Goal: Information Seeking & Learning: Learn about a topic

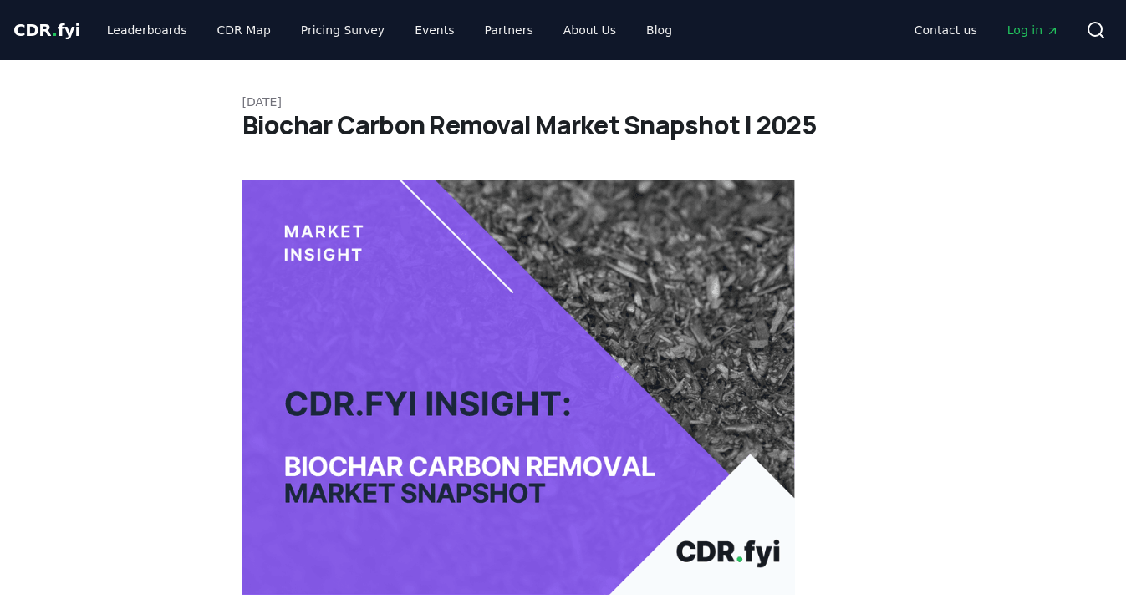
scroll to position [2236, 0]
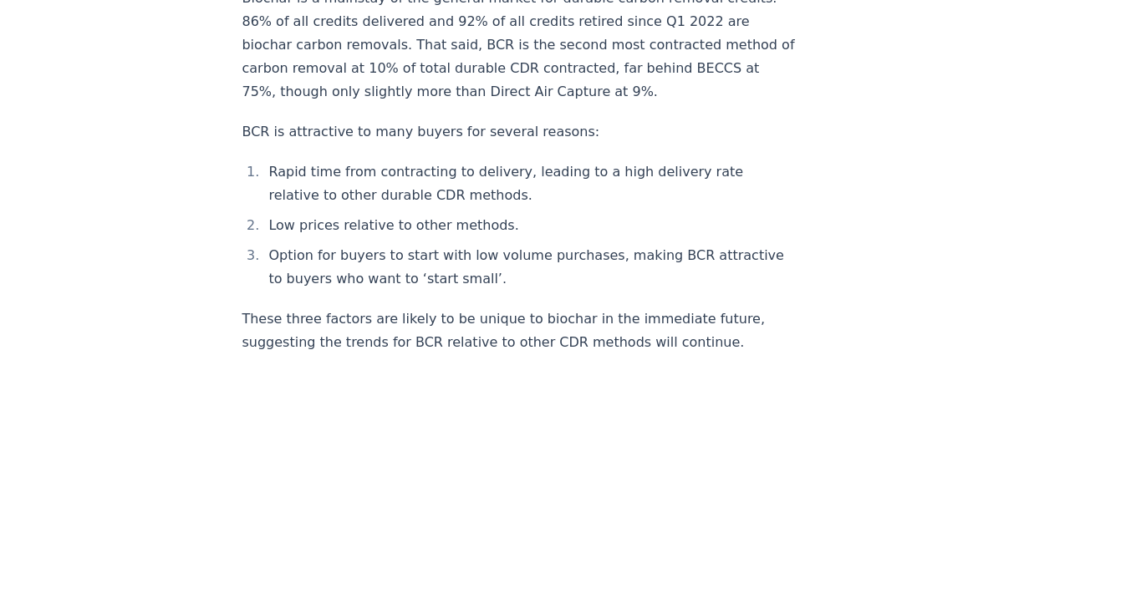
scroll to position [2370, 0]
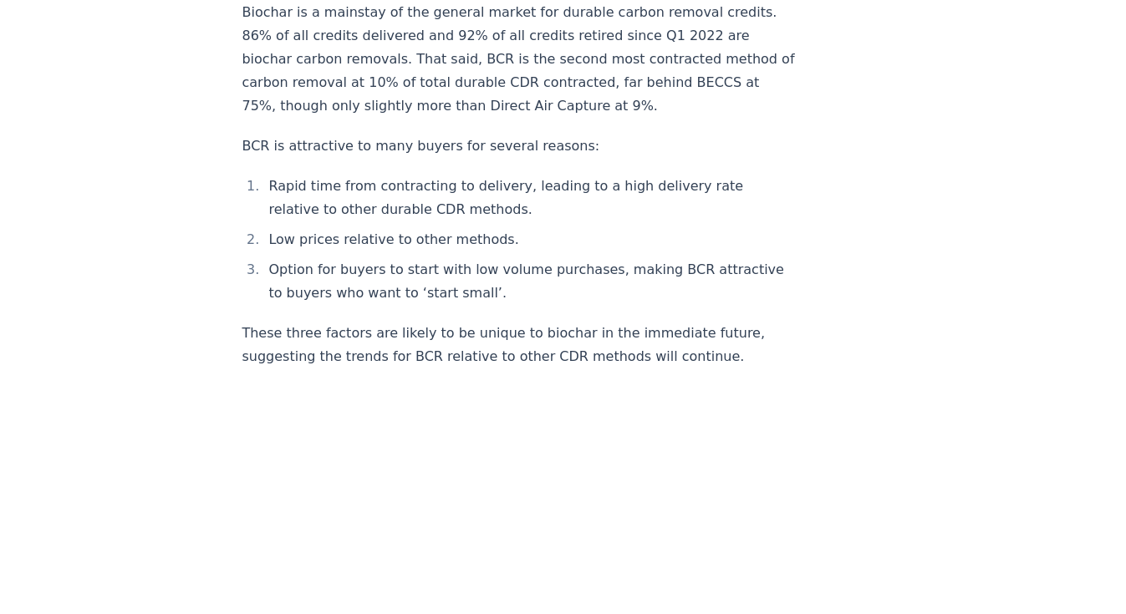
drag, startPoint x: 463, startPoint y: 360, endPoint x: 997, endPoint y: 149, distance: 573.8
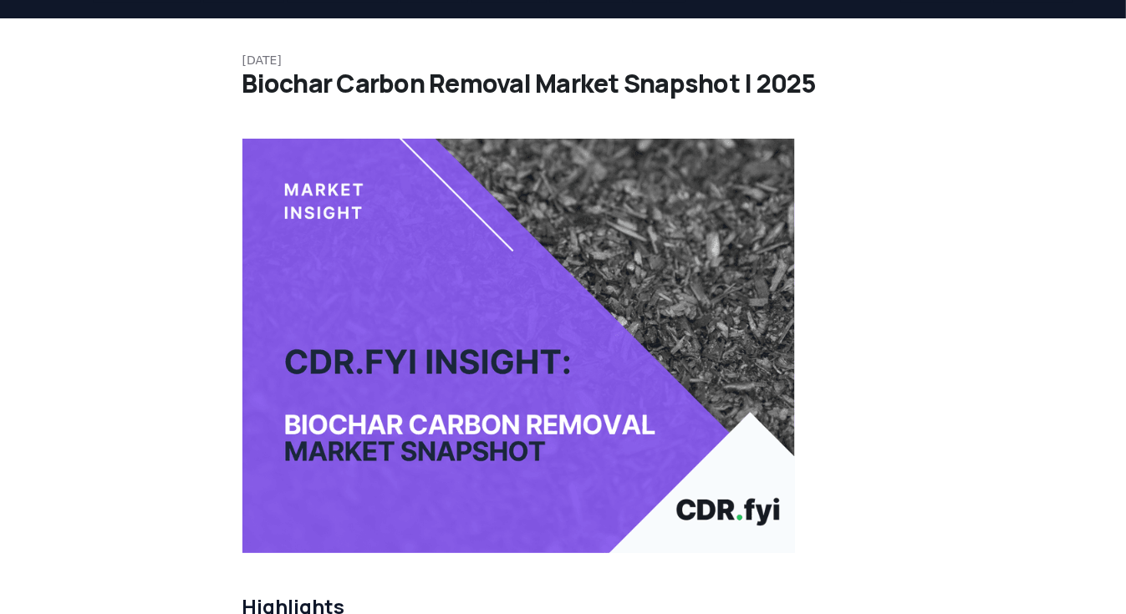
scroll to position [0, 0]
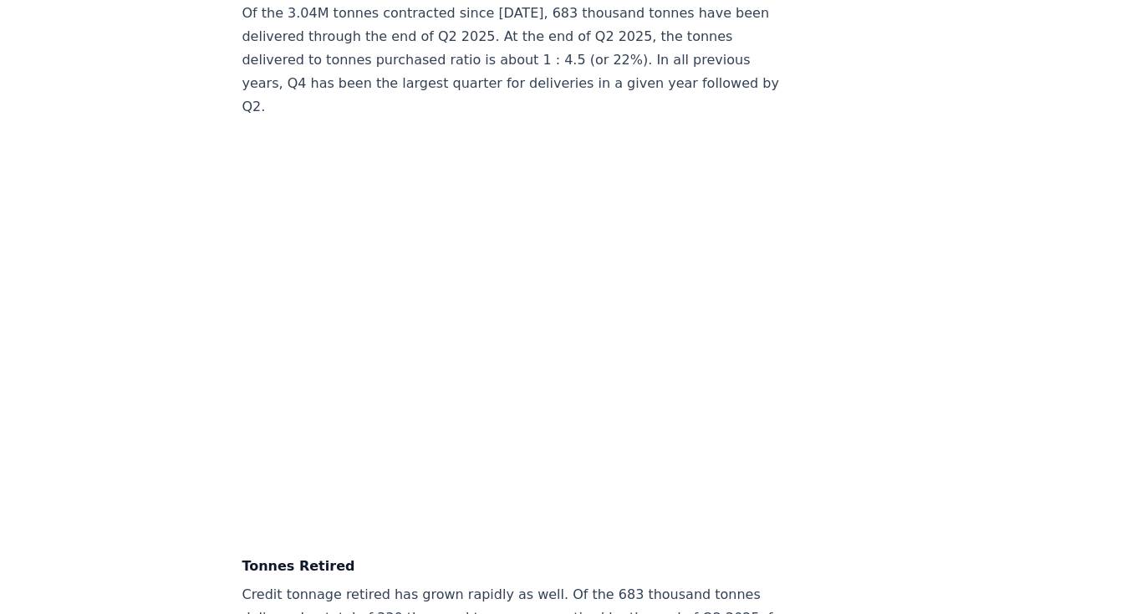
scroll to position [5160, 0]
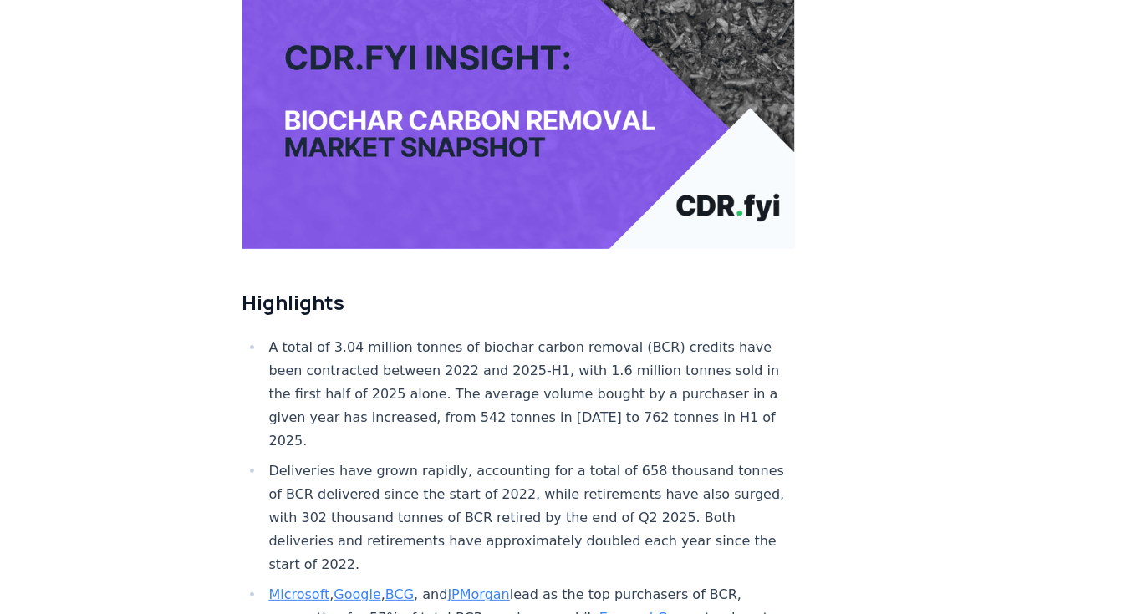
scroll to position [344, 0]
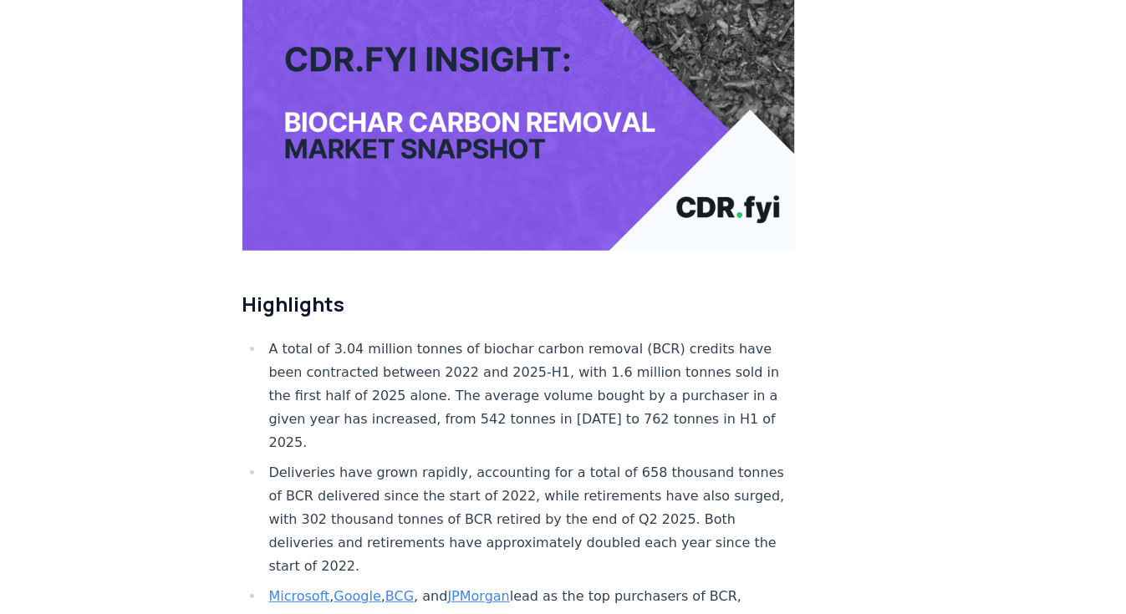
click at [487, 291] on h2 "Highlights" at bounding box center [518, 304] width 553 height 27
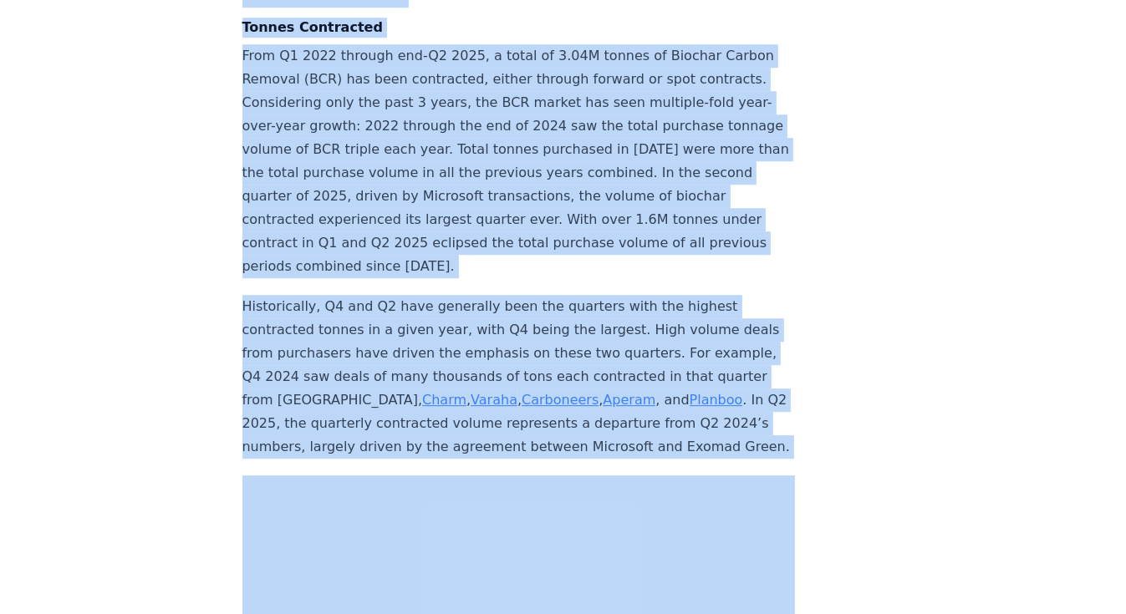
scroll to position [4424, 0]
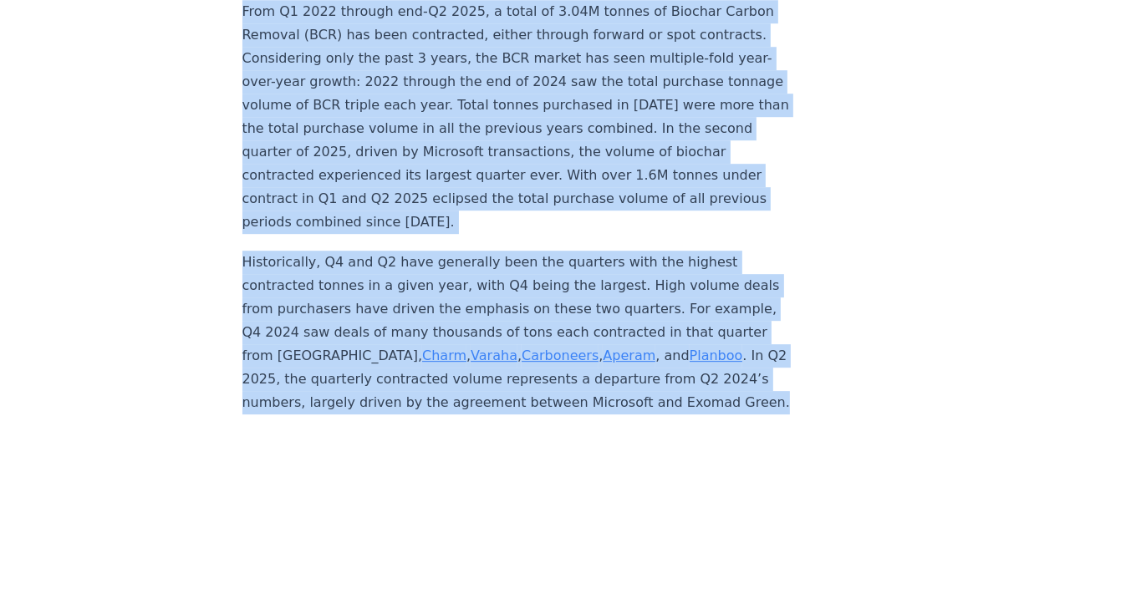
drag, startPoint x: 242, startPoint y: 212, endPoint x: 684, endPoint y: 395, distance: 477.9
copy div "Market Dynamics Transaction Volume Tonnes Contracted From Q1 2022 through end-Q…"
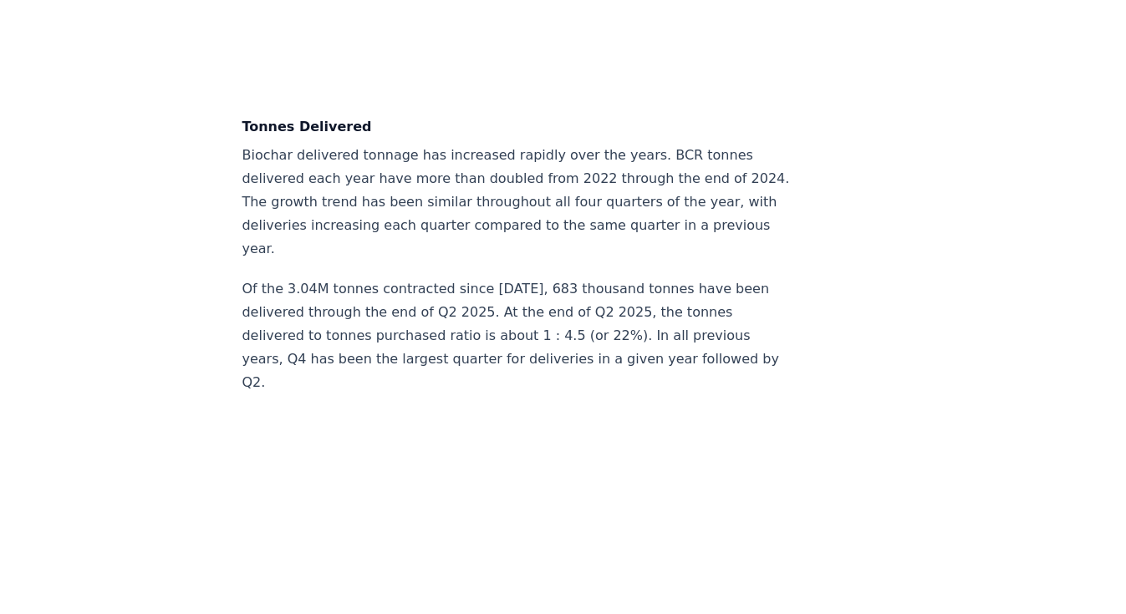
scroll to position [5227, 0]
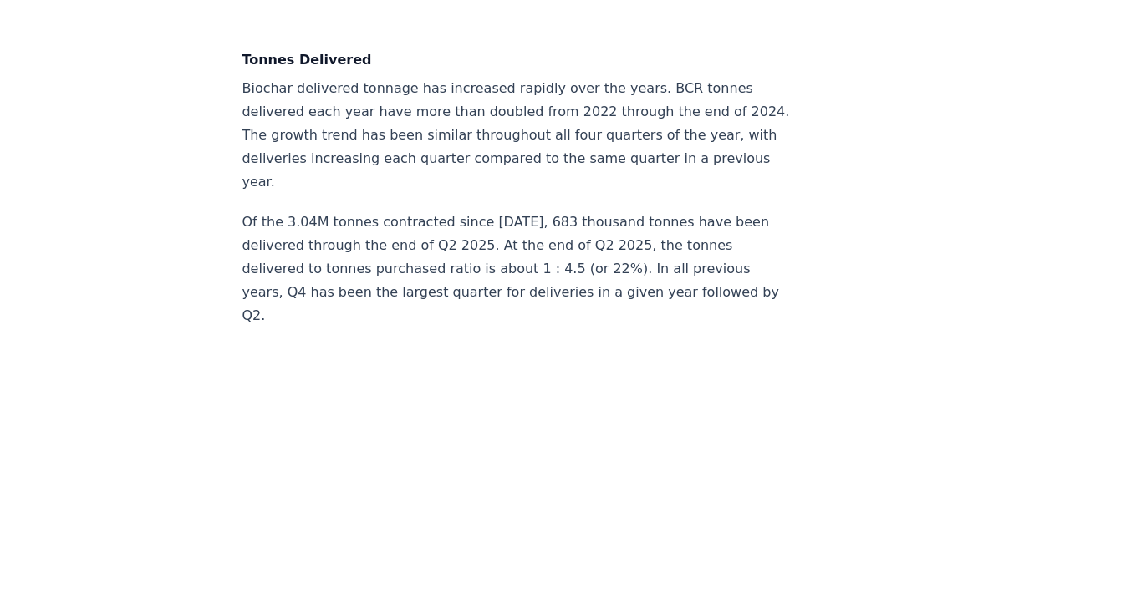
drag, startPoint x: 289, startPoint y: 308, endPoint x: 277, endPoint y: 309, distance: 12.7
click at [278, 309] on p "Of the 3.04M tonnes contracted since [DATE], 683 thousand tonnes have been deli…" at bounding box center [518, 269] width 553 height 117
click at [261, 315] on p "Of the 3.04M tonnes contracted since [DATE], 683 thousand tonnes have been deli…" at bounding box center [518, 269] width 553 height 117
click at [264, 314] on p "Of the 3.04M tonnes contracted since [DATE], 683 thousand tonnes have been deli…" at bounding box center [518, 269] width 553 height 117
click at [267, 304] on p "Of the 3.04M tonnes contracted since [DATE], 683 thousand tonnes have been deli…" at bounding box center [518, 269] width 553 height 117
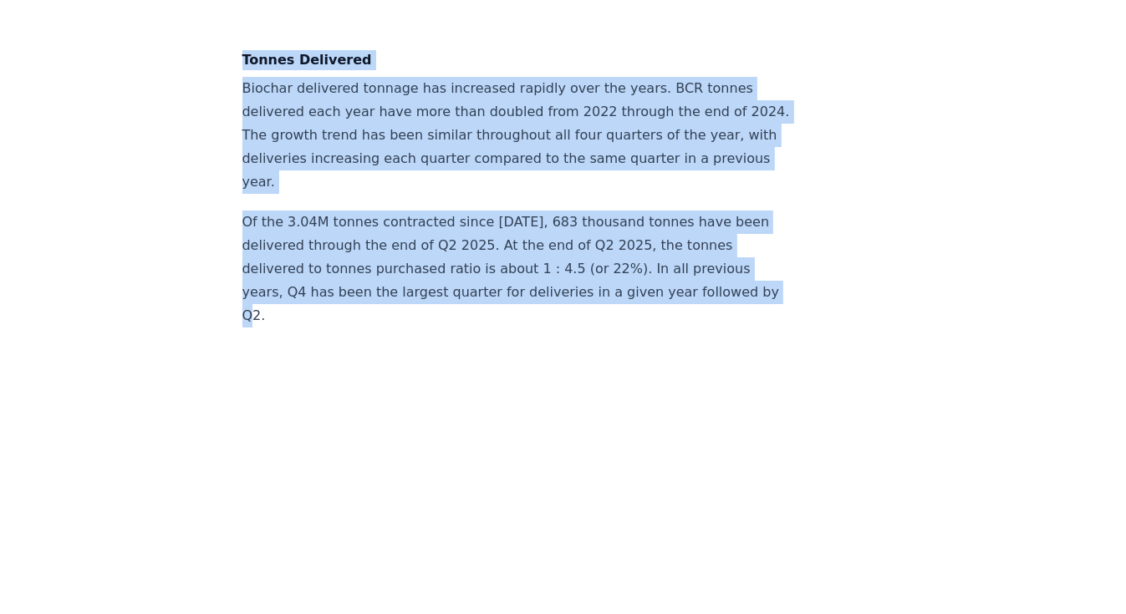
drag, startPoint x: 265, startPoint y: 310, endPoint x: 232, endPoint y: 53, distance: 259.6
copy div "Tonnes Delivered Biochar delivered tonnage has increased rapidly over the years…"
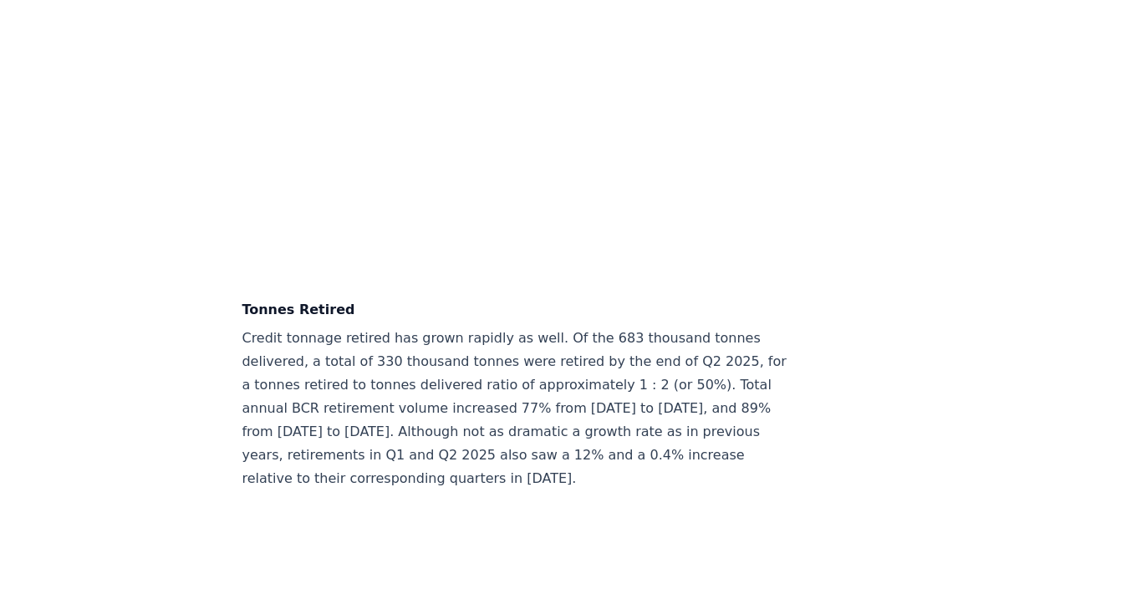
scroll to position [5829, 0]
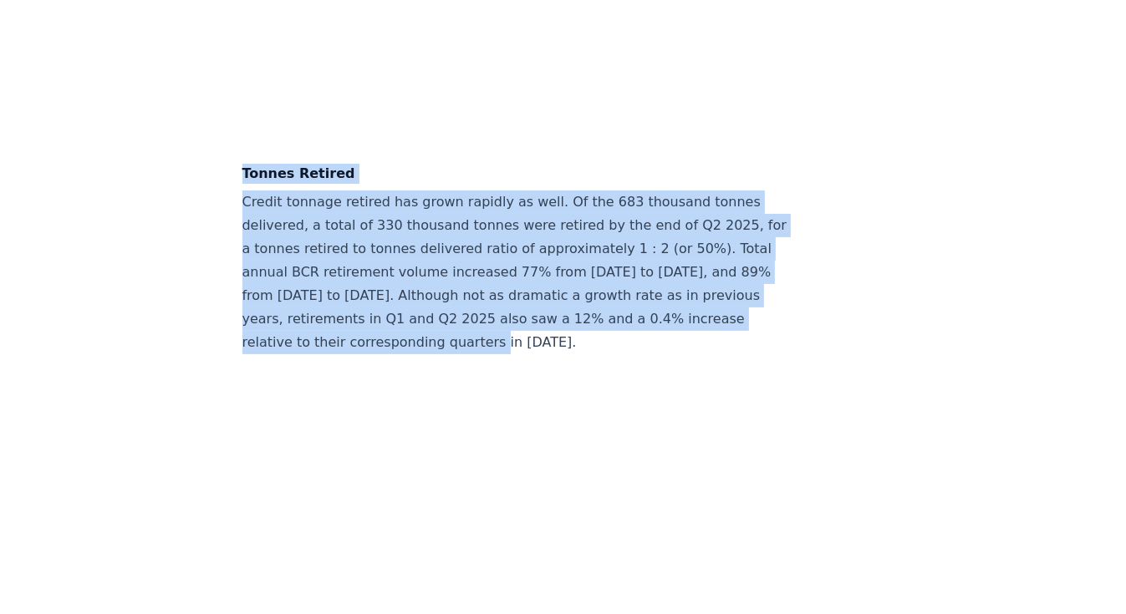
drag, startPoint x: 242, startPoint y: 168, endPoint x: 547, endPoint y: 334, distance: 347.2
click at [547, 334] on div "Highlights A total of 3.04 million tonnes of biochar carbon removal (BCR) credi…" at bounding box center [518, 118] width 553 height 11533
copy div "Tonnes Retired Credit tonnage retired has grown rapidly as well. Of the 683 tho…"
click at [926, 314] on div "September 09, 2025 Biochar Carbon Removal Market Snapshot | 2025 Highlights A t…" at bounding box center [563, 58] width 1126 height 11654
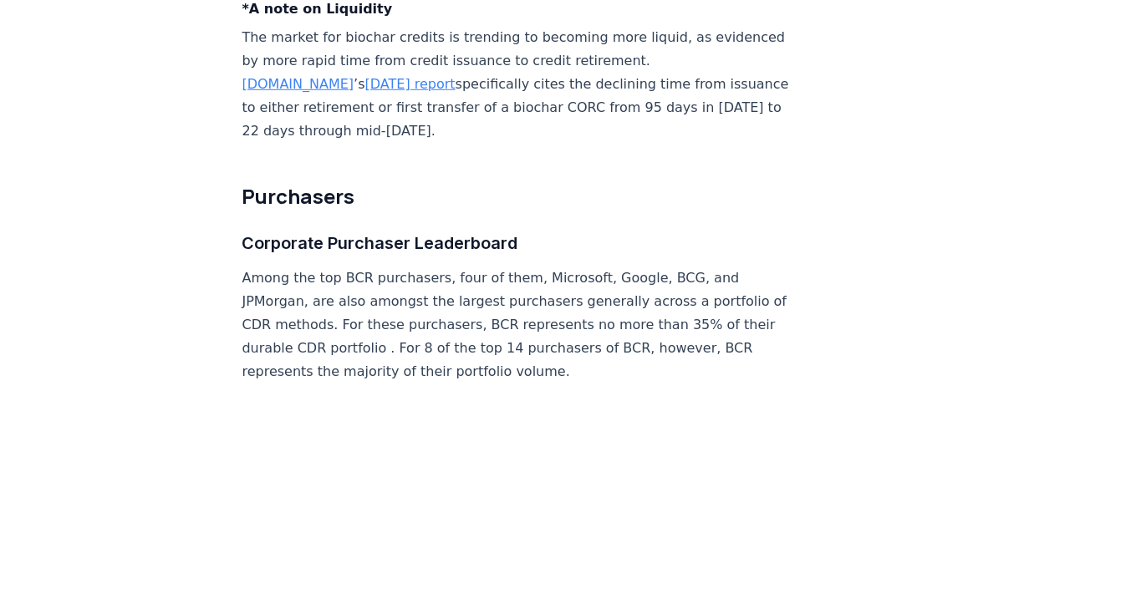
scroll to position [6565, 0]
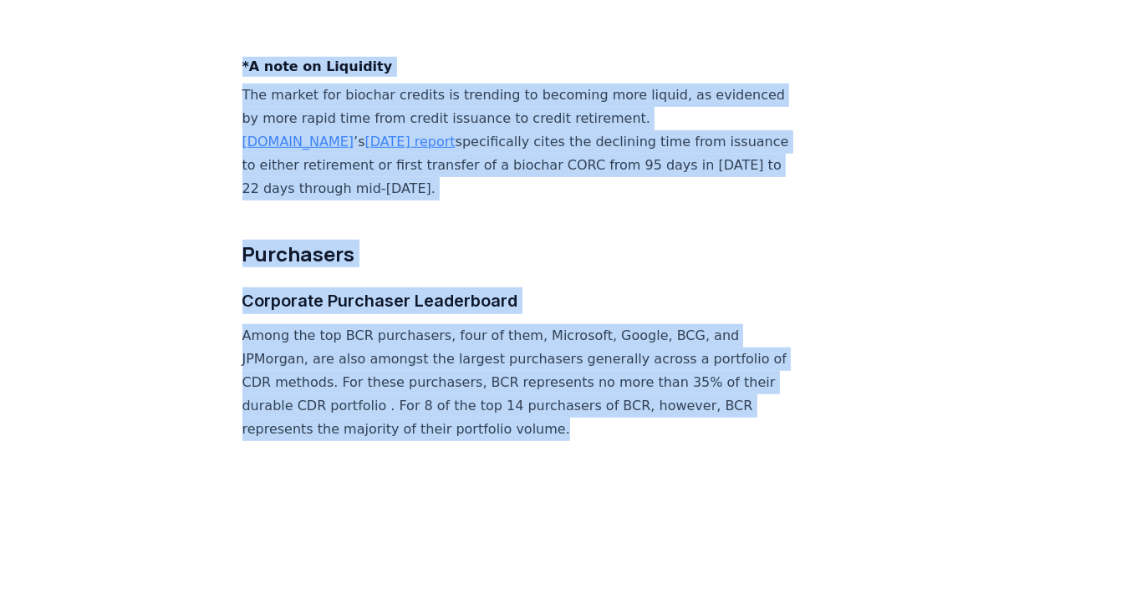
drag, startPoint x: 239, startPoint y: 54, endPoint x: 620, endPoint y: 427, distance: 533.9
copy div "*A note on Liquidity The market for biochar credits is trending to becoming mor…"
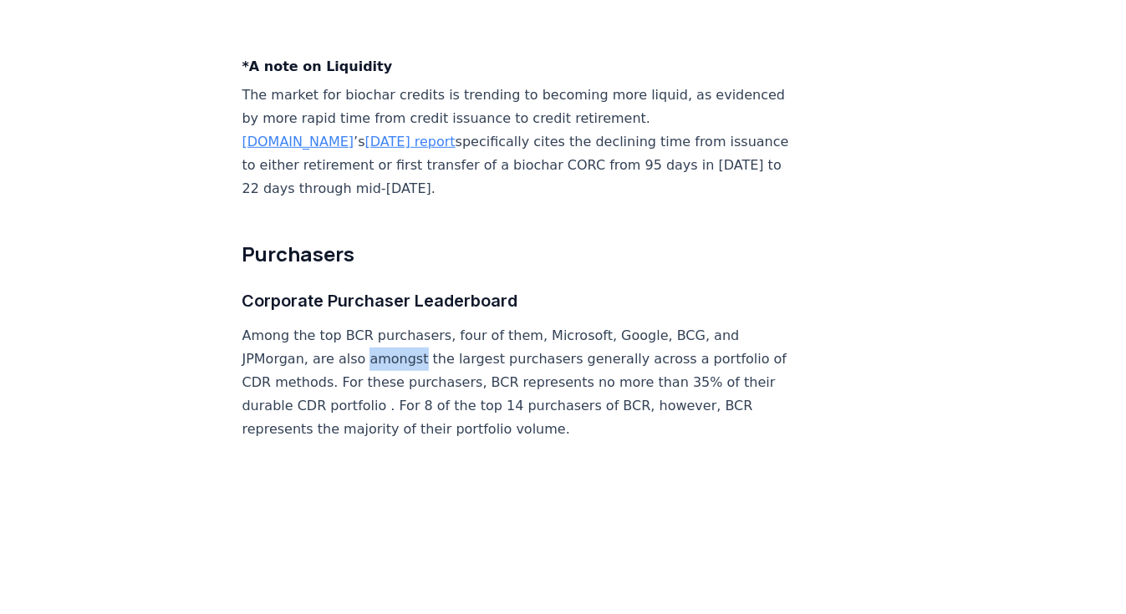
drag, startPoint x: 359, startPoint y: 353, endPoint x: 413, endPoint y: 354, distance: 54.3
click at [413, 354] on p "Among the top BCR purchasers, four of them, Microsoft, Google, BCG, and JPMorga…" at bounding box center [518, 382] width 553 height 117
copy p "amongst"
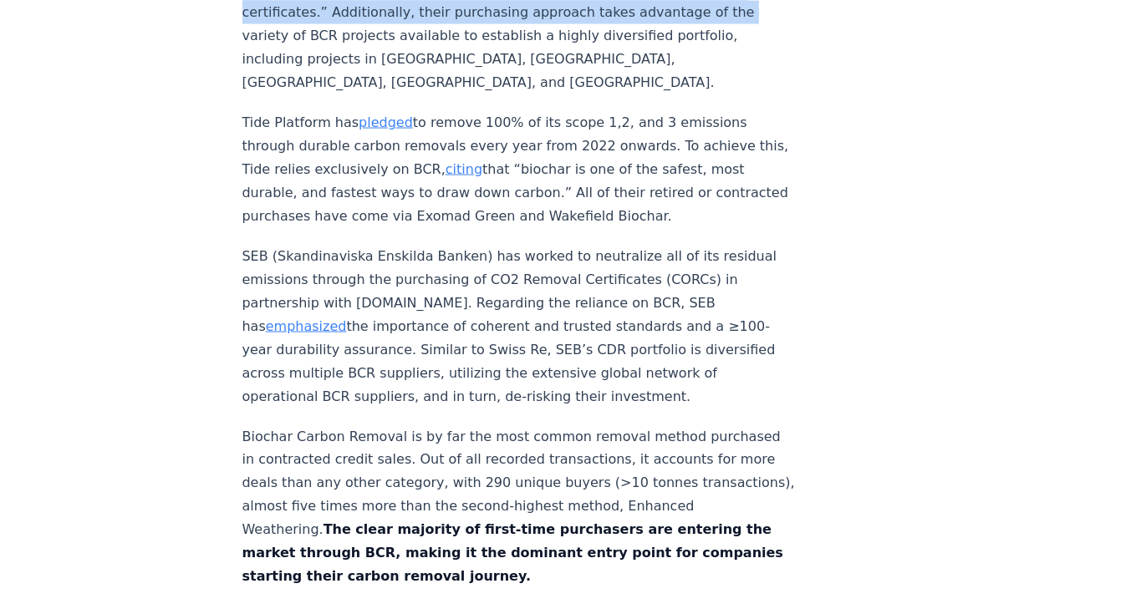
scroll to position [7973, 0]
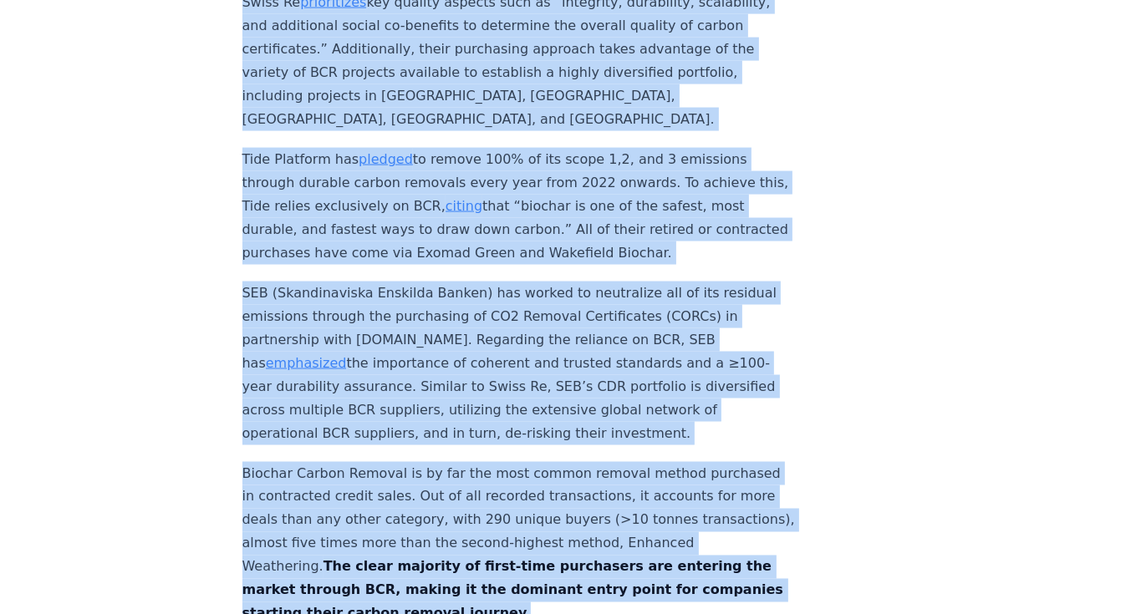
drag, startPoint x: 243, startPoint y: 92, endPoint x: 578, endPoint y: 583, distance: 593.9
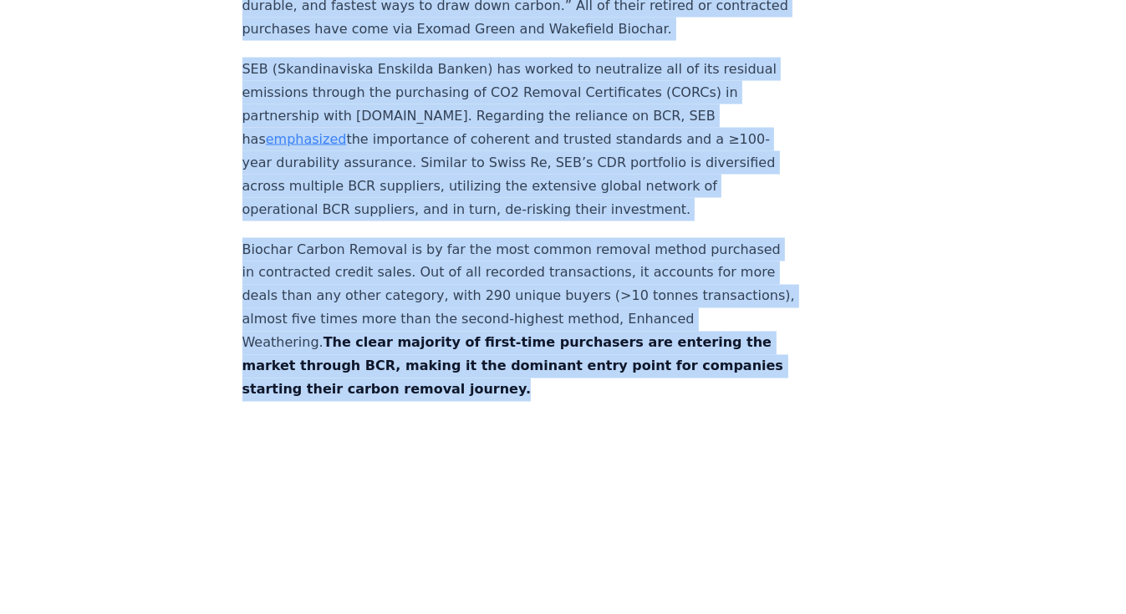
scroll to position [8240, 0]
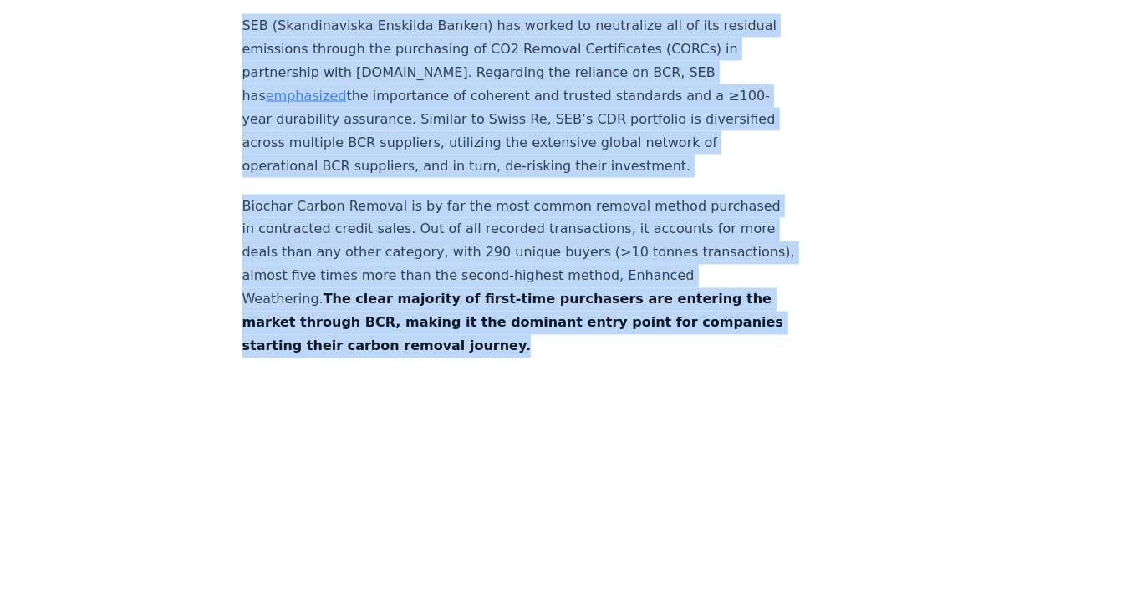
copy div "Business Cases for BCR Among top BCR purchasers, four of them stand out for alm…"
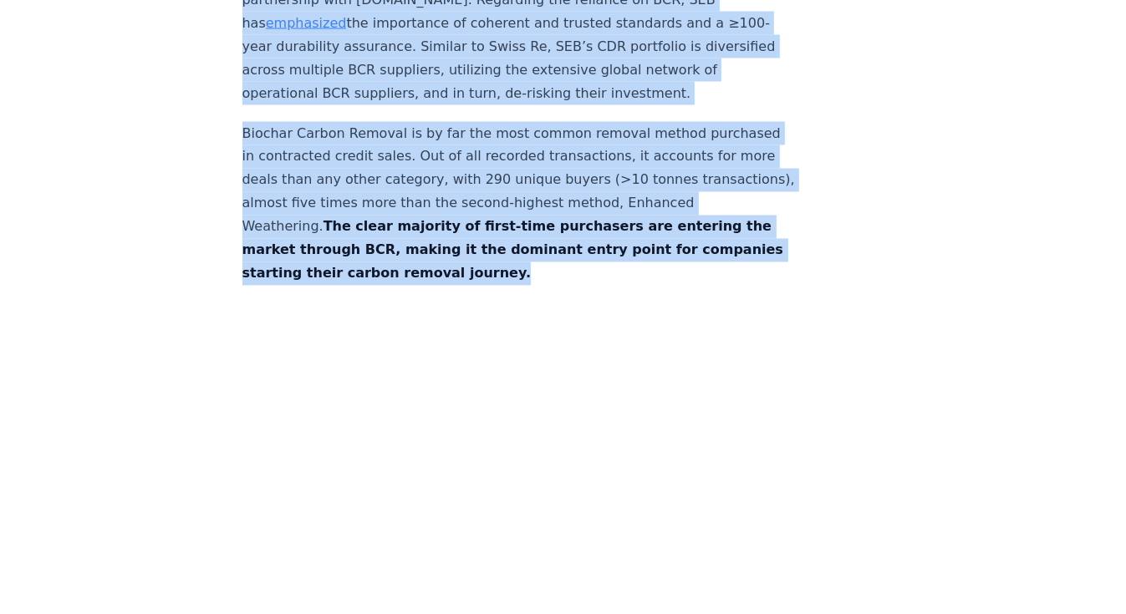
scroll to position [8441, 0]
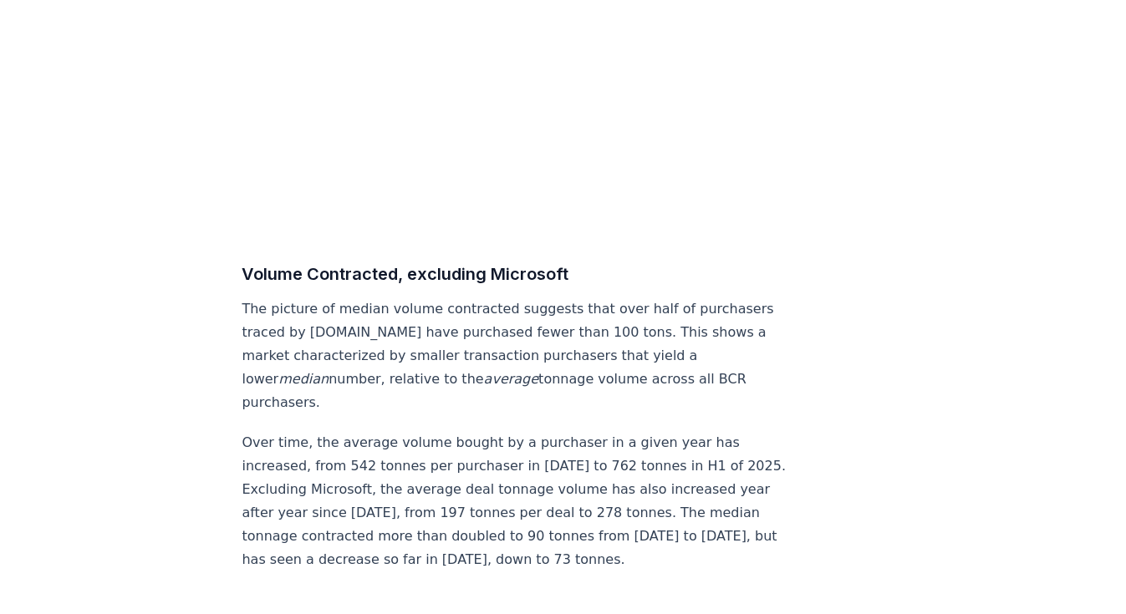
scroll to position [8842, 0]
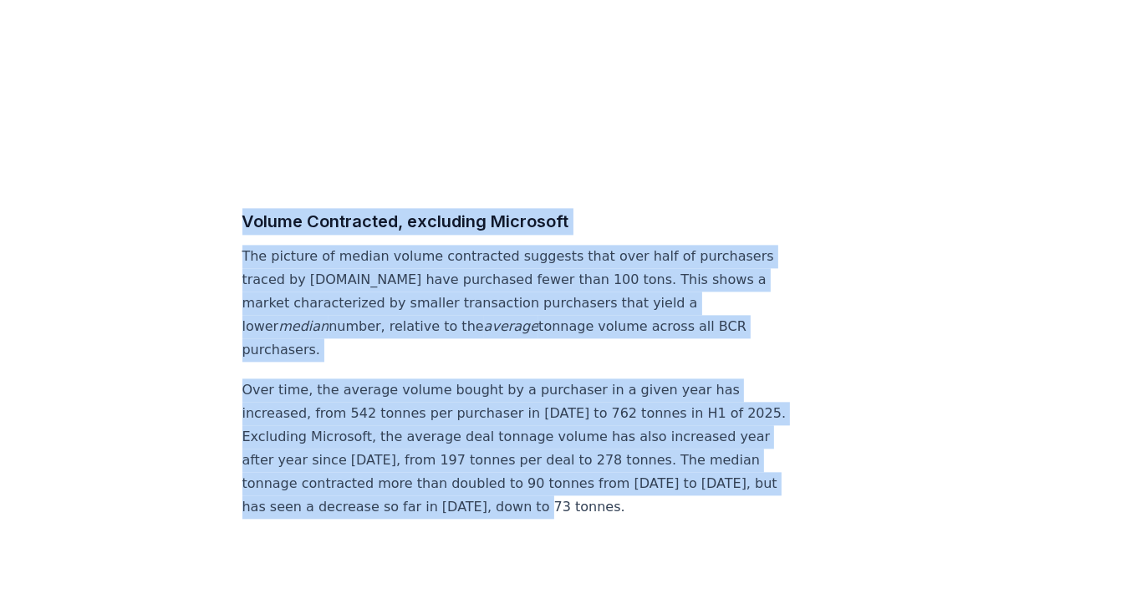
drag, startPoint x: 246, startPoint y: 192, endPoint x: 635, endPoint y: 456, distance: 469.6
copy div "Volume Contracted, excluding Microsoft The picture of median volume contracted …"
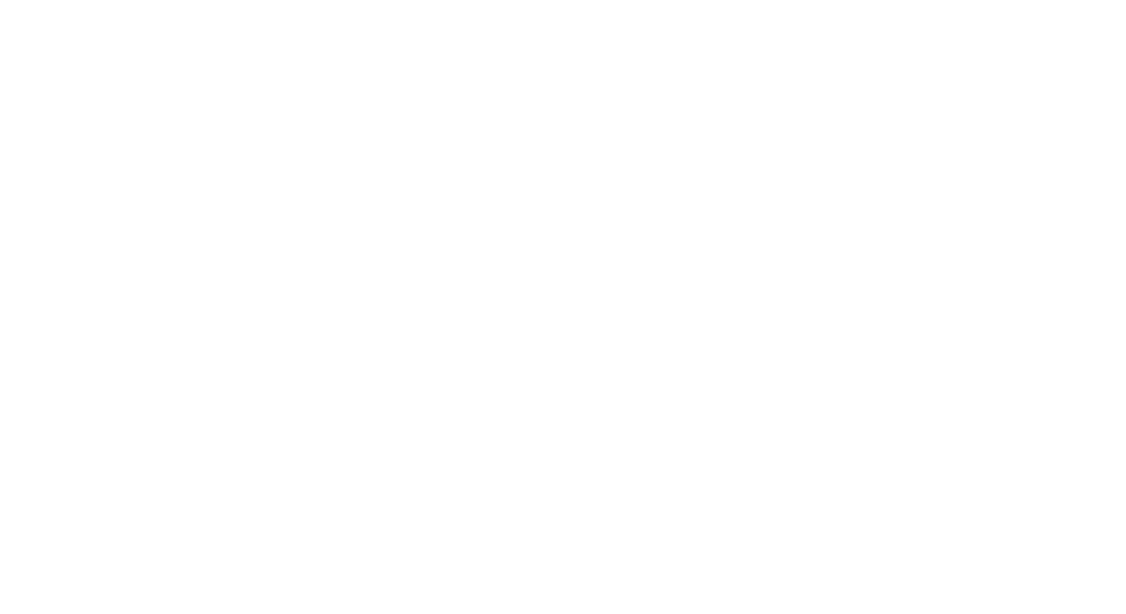
scroll to position [10313, 0]
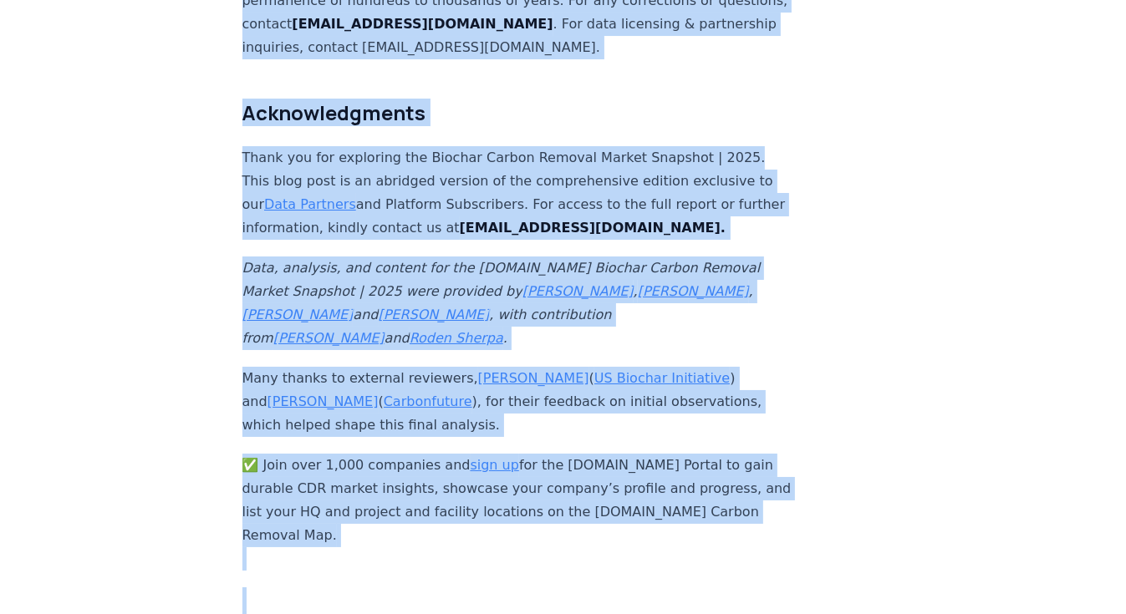
scroll to position [11298, 0]
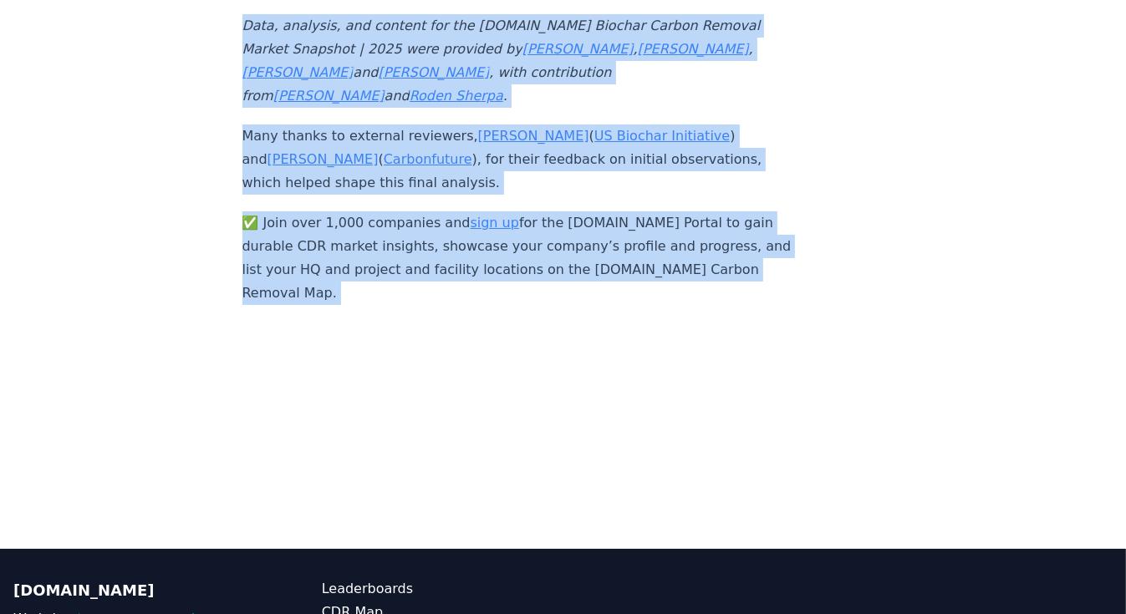
drag, startPoint x: 243, startPoint y: 135, endPoint x: 436, endPoint y: 261, distance: 230.0
copy div "Notes on the Data Data Sources: All of the data used in preparing this report i…"
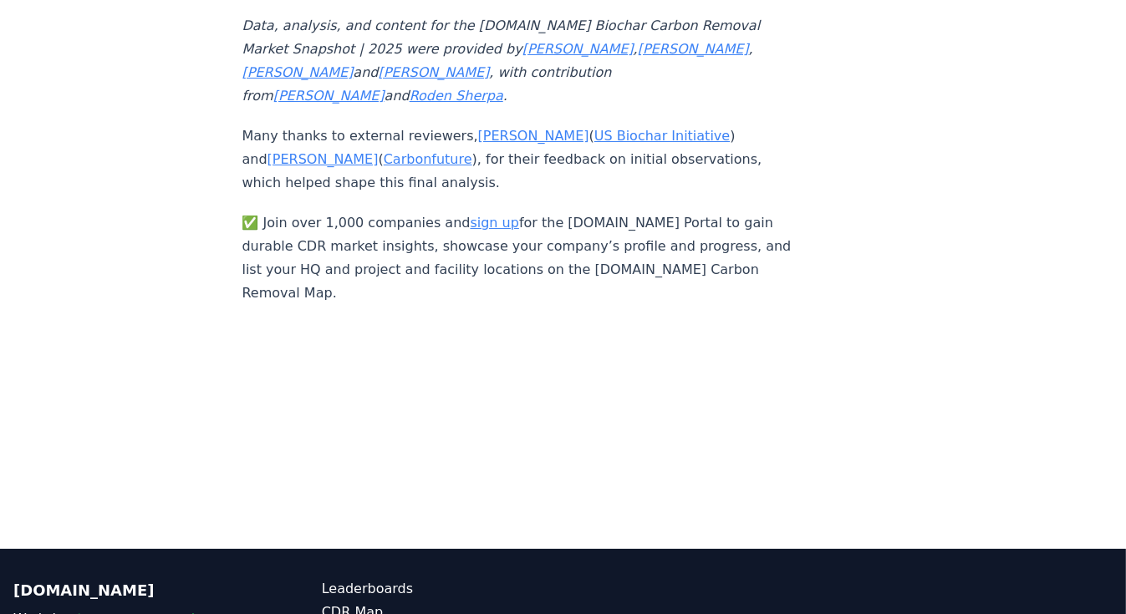
click at [552, 345] on p at bounding box center [518, 380] width 553 height 70
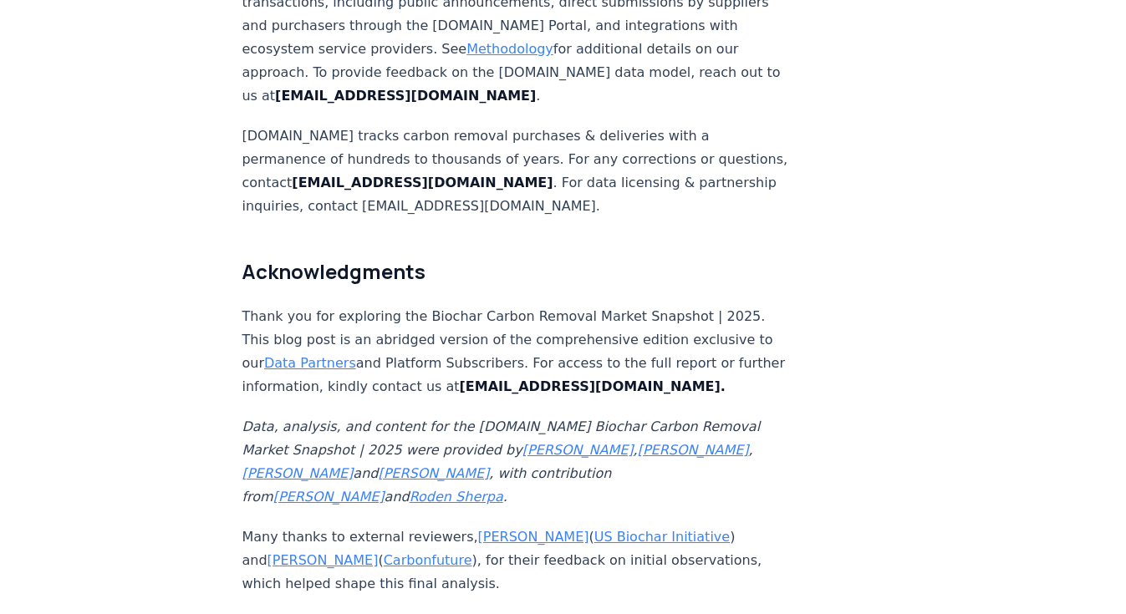
scroll to position [10763, 0]
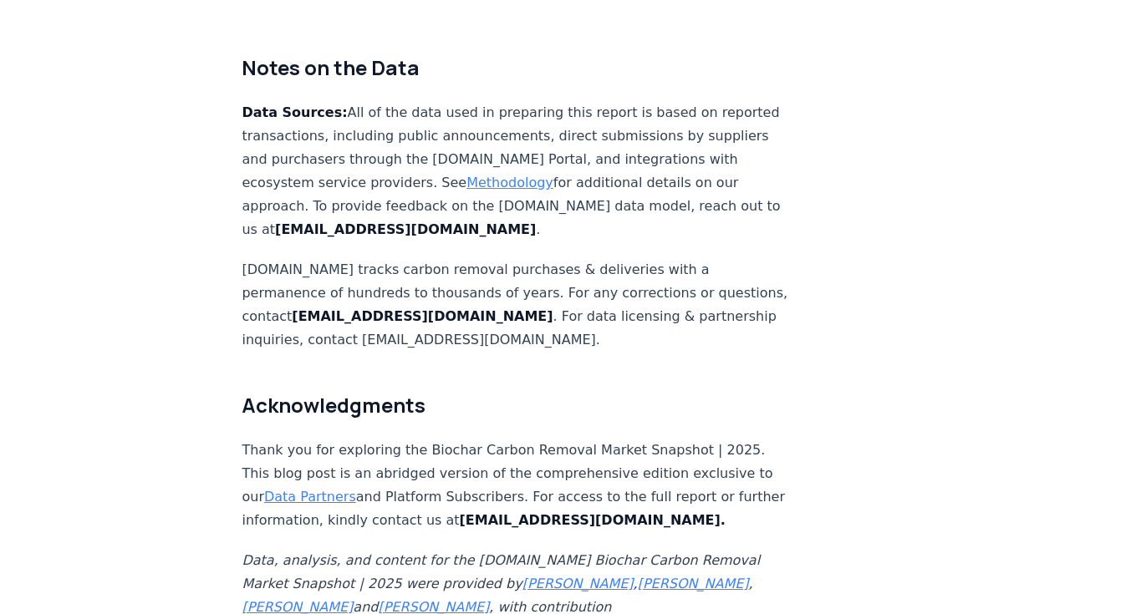
click at [499, 175] on link "Methodology" at bounding box center [510, 183] width 87 height 16
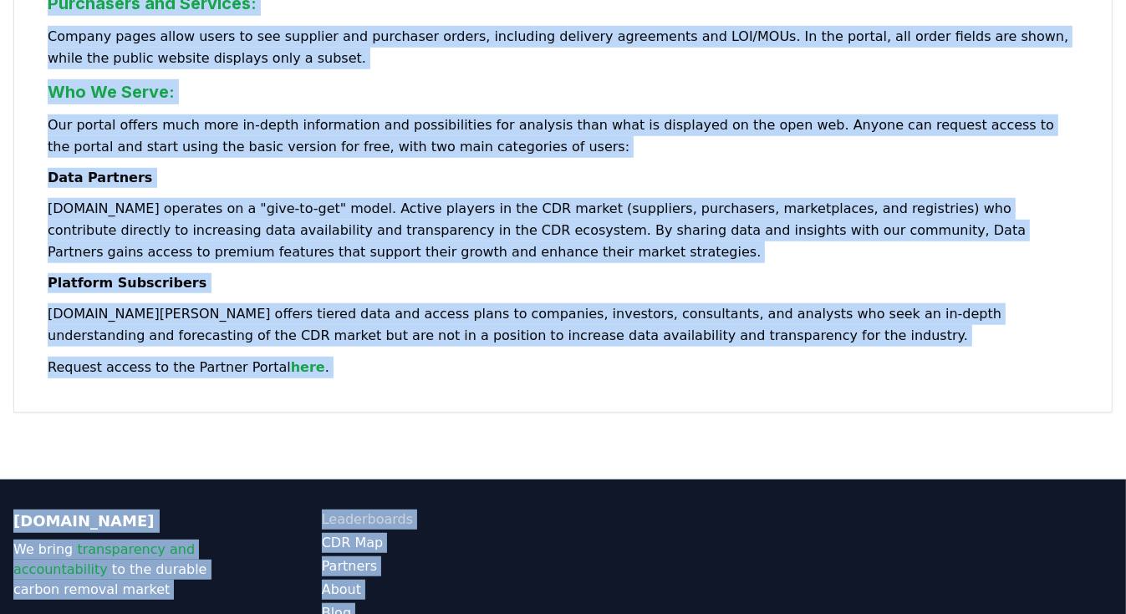
scroll to position [1049, 0]
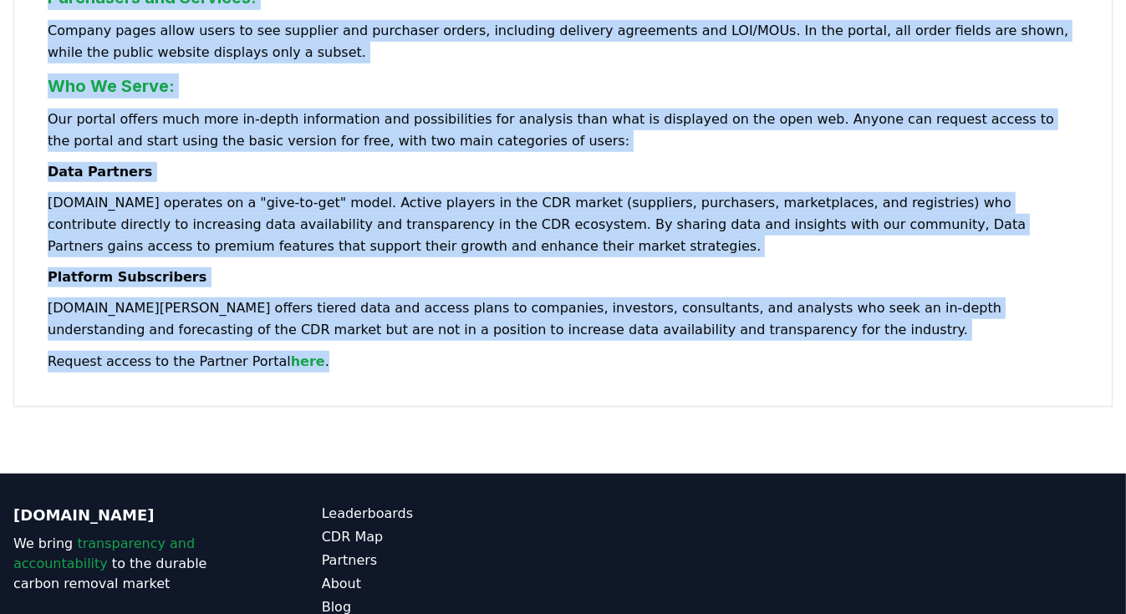
drag, startPoint x: 51, startPoint y: 169, endPoint x: 366, endPoint y: 352, distance: 364.5
copy div "At [DOMAIN_NAME], our mission is to accelerate durable carbon removal worldwide…"
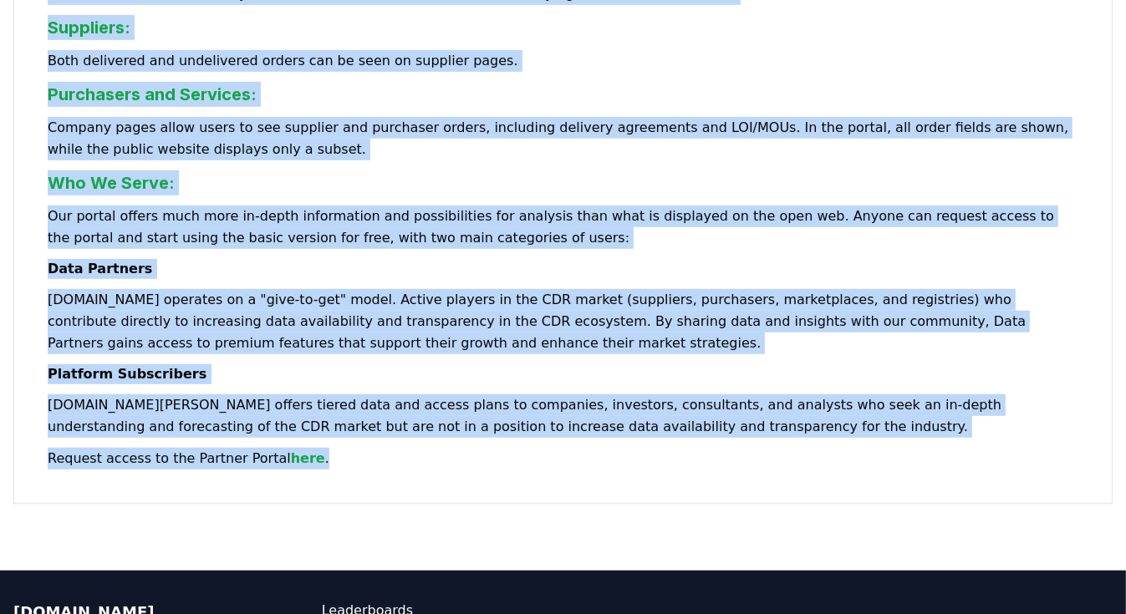
scroll to position [782, 0]
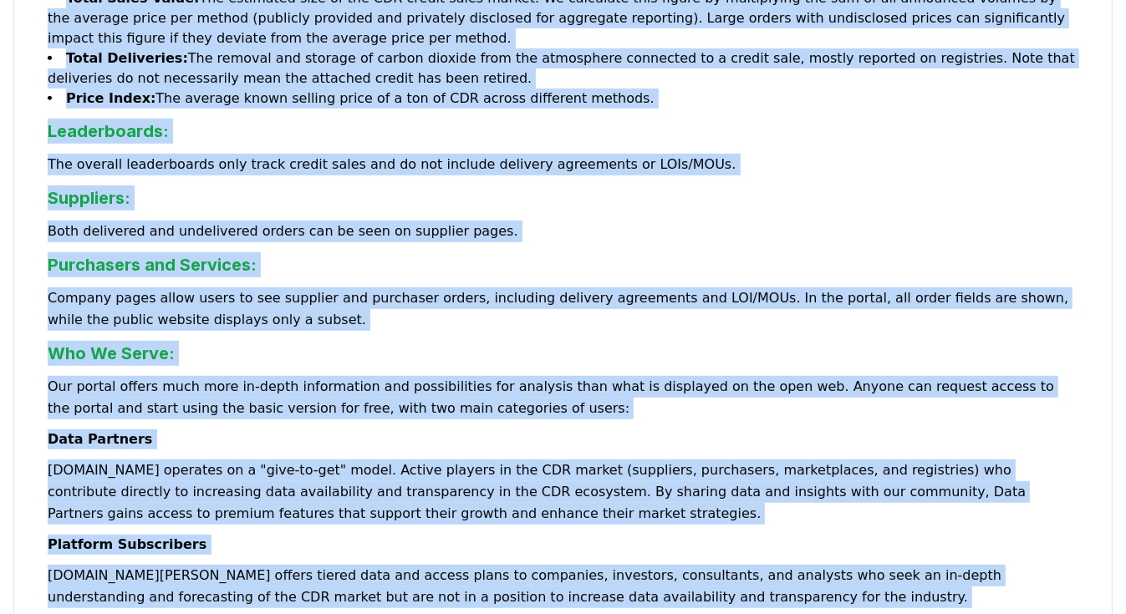
click at [602, 310] on div "At [DOMAIN_NAME], our mission is to accelerate durable carbon removal worldwide…" at bounding box center [562, 9] width 1099 height 1329
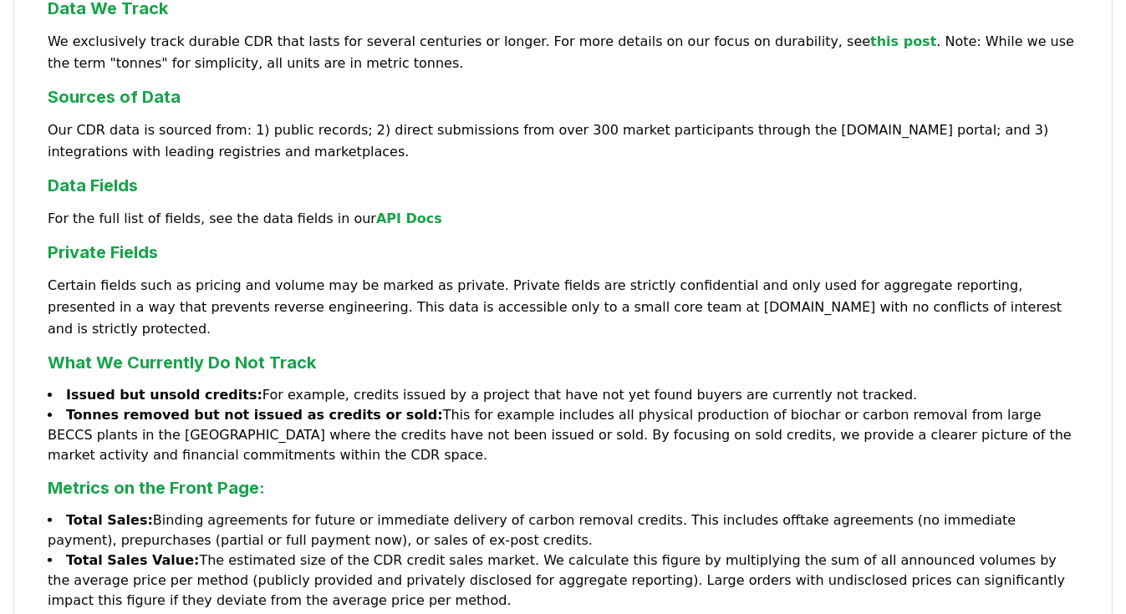
scroll to position [0, 0]
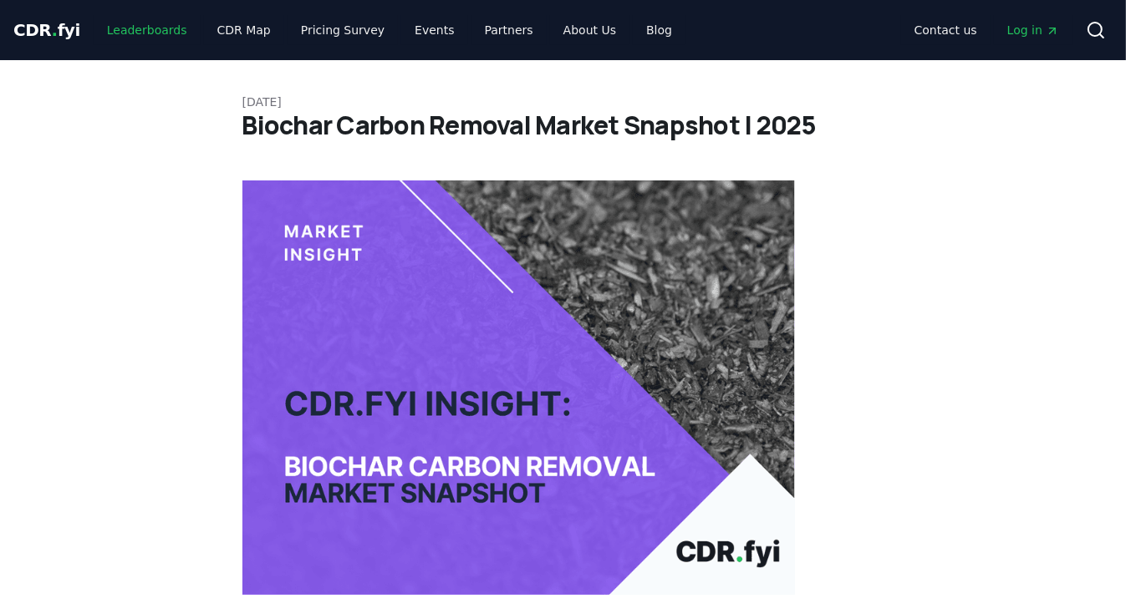
click at [141, 26] on link "Leaderboards" at bounding box center [147, 30] width 107 height 30
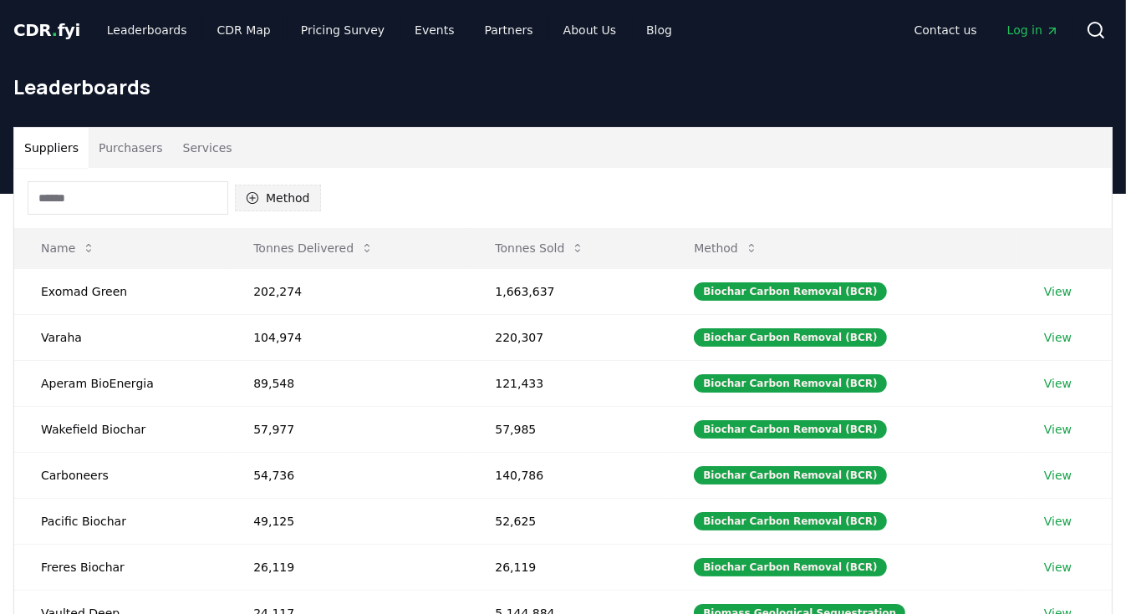
click at [287, 197] on button "Method" at bounding box center [278, 198] width 86 height 27
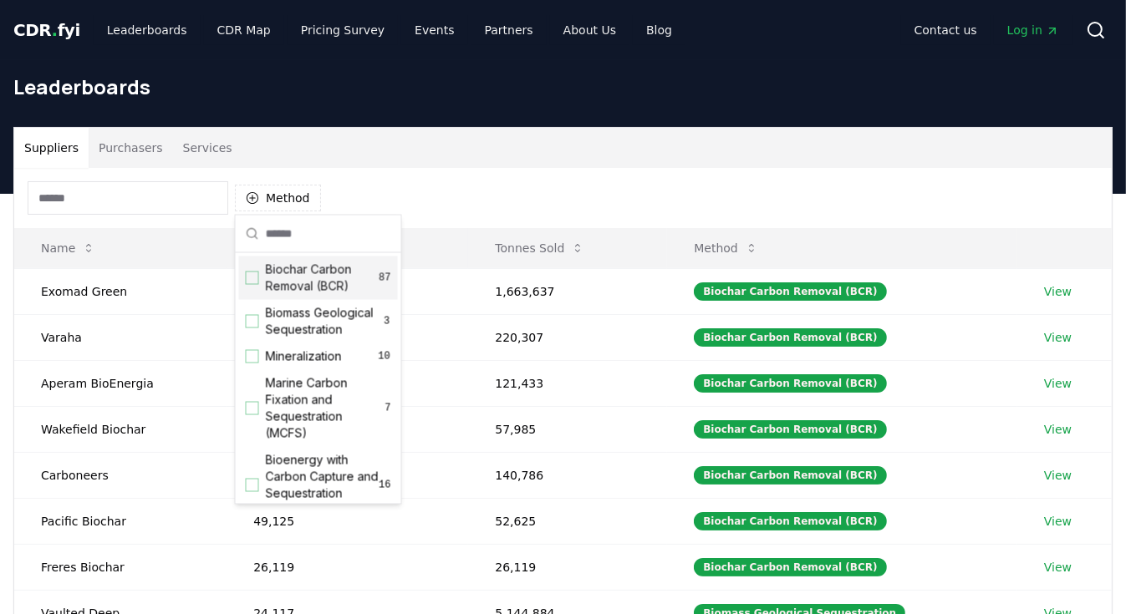
click at [309, 276] on span "Biochar Carbon Removal (BCR)" at bounding box center [323, 278] width 114 height 33
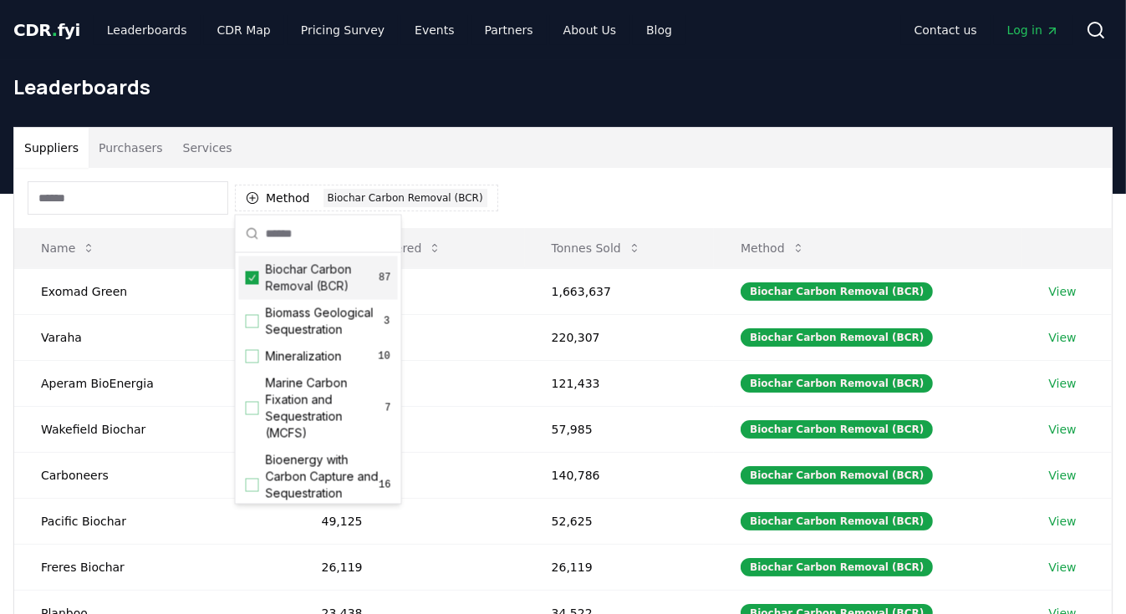
click at [538, 176] on div "Method 1 Biochar Carbon Removal (BCR)" at bounding box center [563, 198] width 1098 height 60
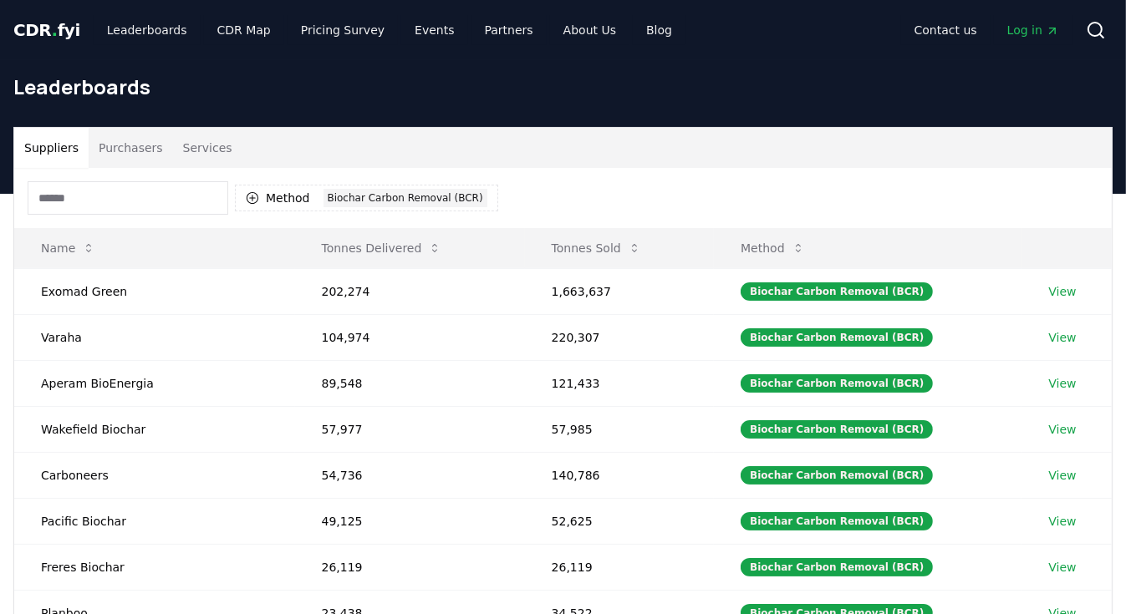
click at [54, 148] on button "Suppliers" at bounding box center [51, 148] width 74 height 40
click at [110, 148] on button "Purchasers" at bounding box center [131, 148] width 84 height 40
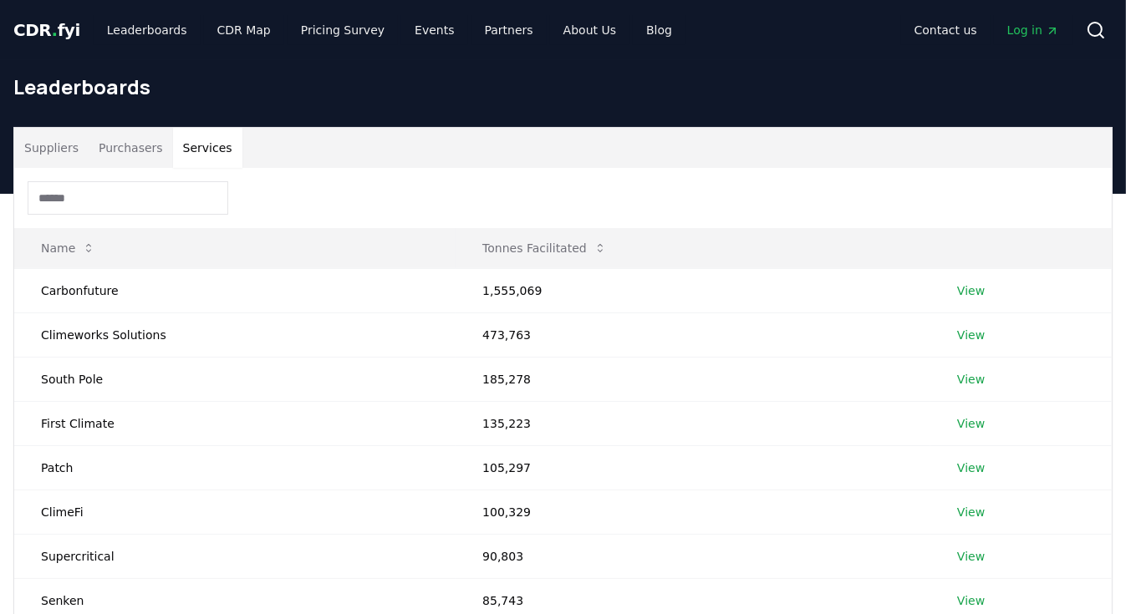
click at [196, 144] on button "Services" at bounding box center [207, 148] width 69 height 40
click at [337, 28] on link "Pricing Survey" at bounding box center [343, 30] width 110 height 30
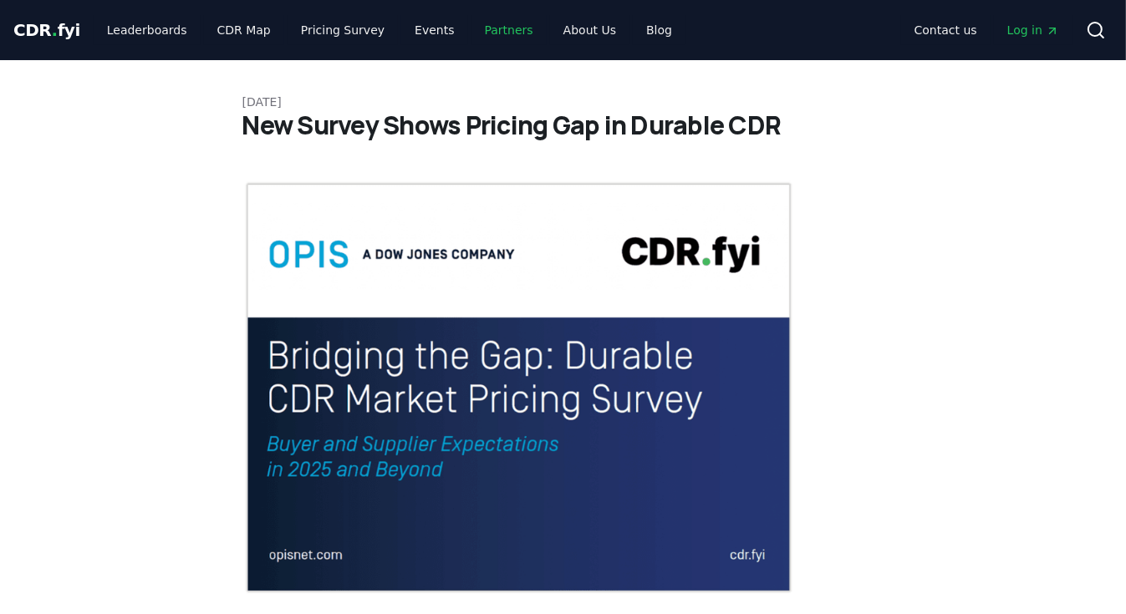
click at [472, 32] on link "Partners" at bounding box center [509, 30] width 75 height 30
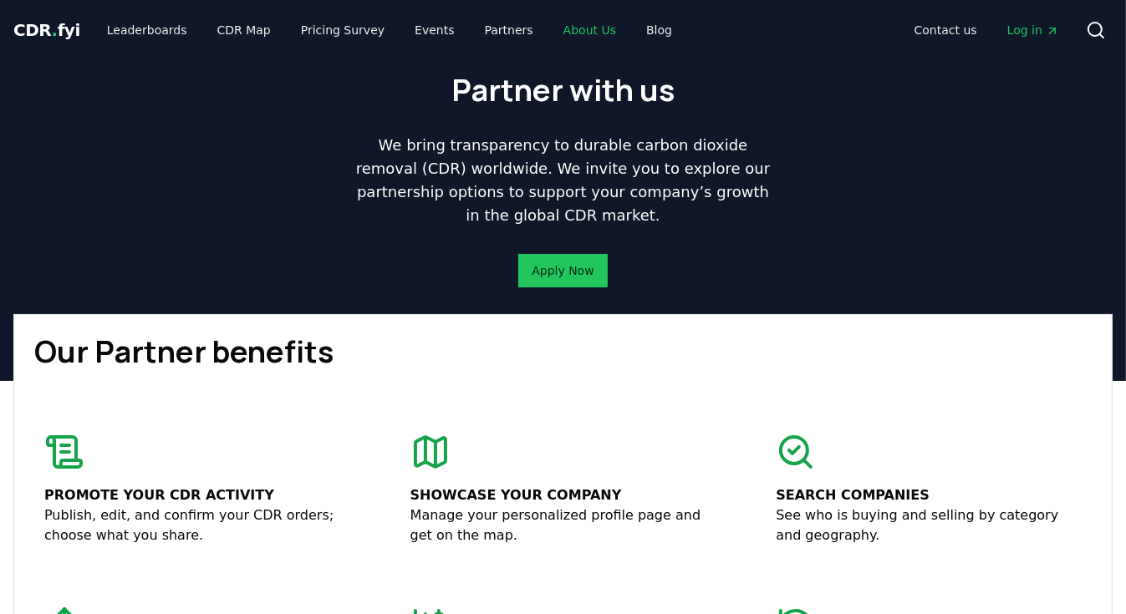
click at [569, 32] on link "About Us" at bounding box center [589, 30] width 79 height 30
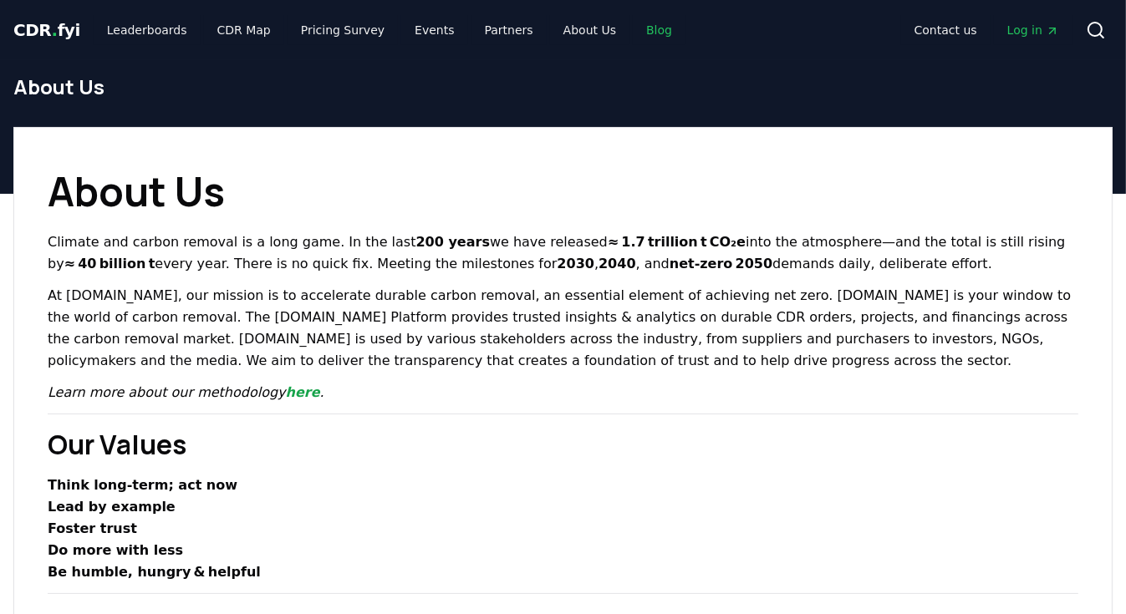
click at [633, 28] on link "Blog" at bounding box center [659, 30] width 53 height 30
click at [405, 36] on link "Events" at bounding box center [434, 30] width 66 height 30
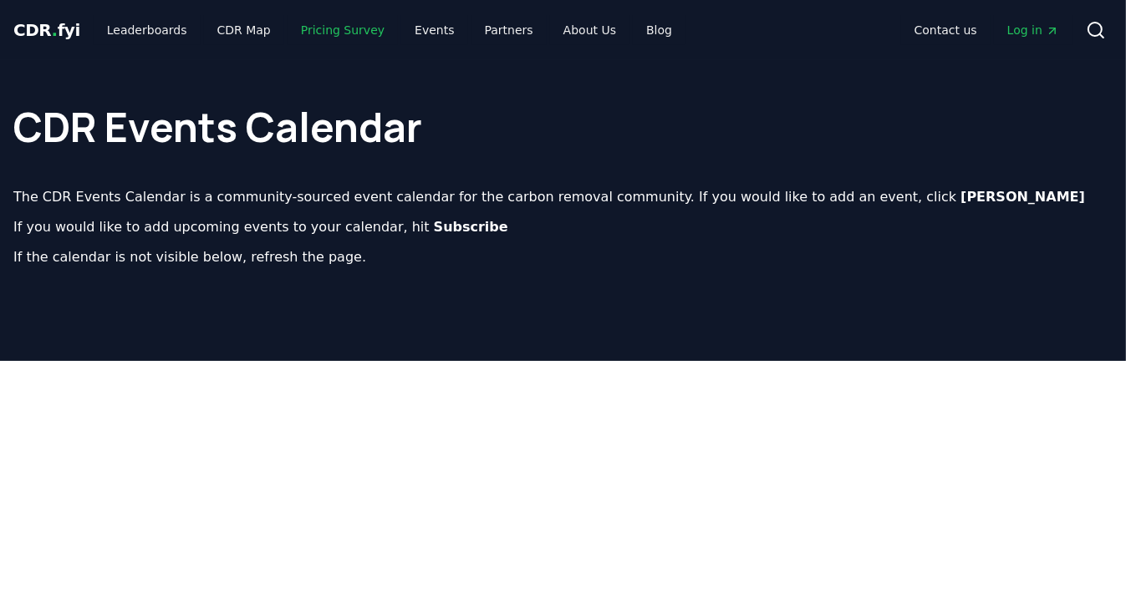
click at [329, 31] on link "Pricing Survey" at bounding box center [343, 30] width 110 height 30
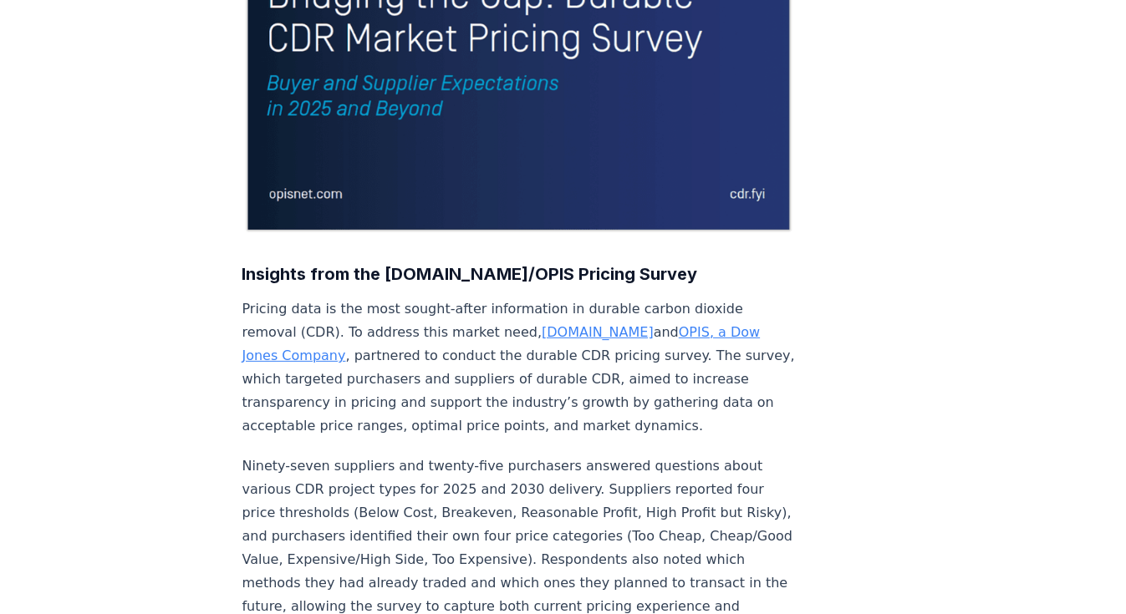
scroll to position [468, 0]
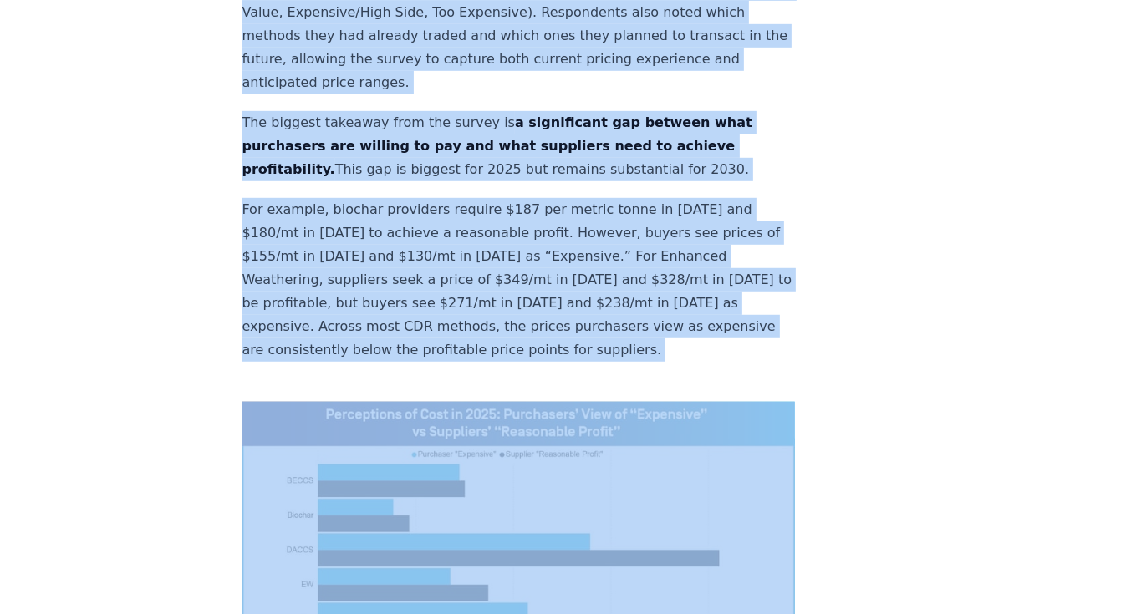
scroll to position [941, 0]
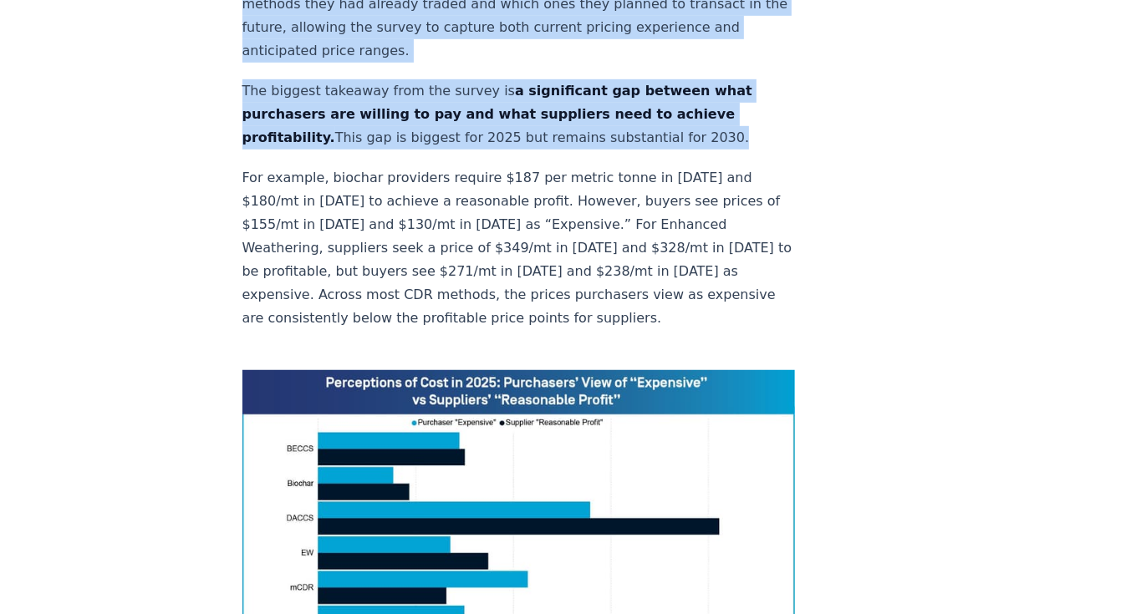
drag, startPoint x: 242, startPoint y: 112, endPoint x: 632, endPoint y: 269, distance: 420.9
copy div "Loremips dolo sit AME.con/ADIP Elitsed Doeius Tempori utla et dol magn aliqua-e…"
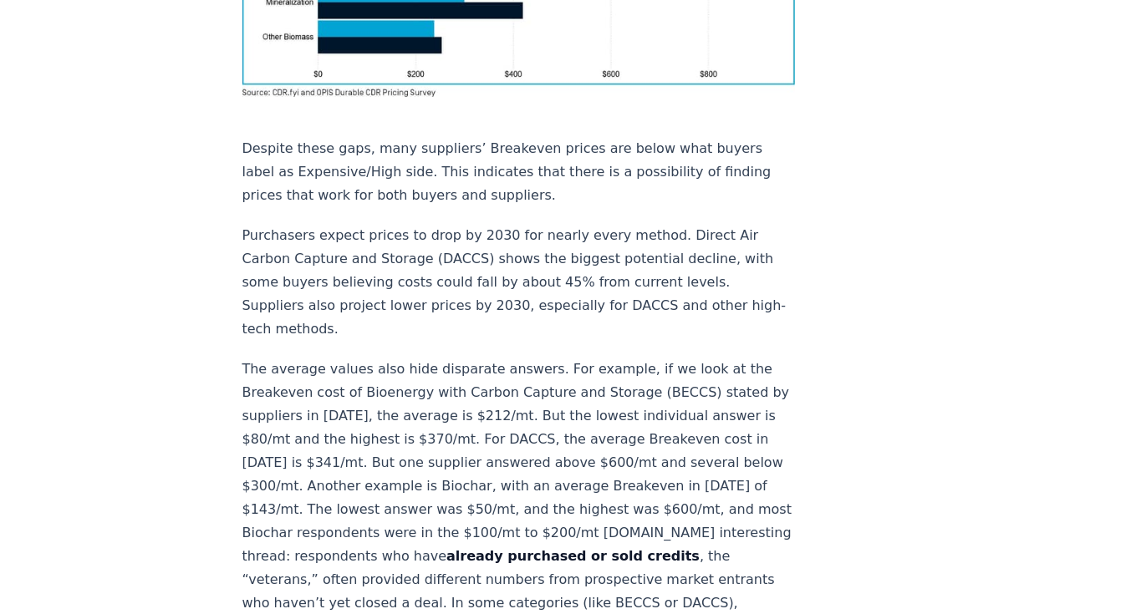
scroll to position [1543, 0]
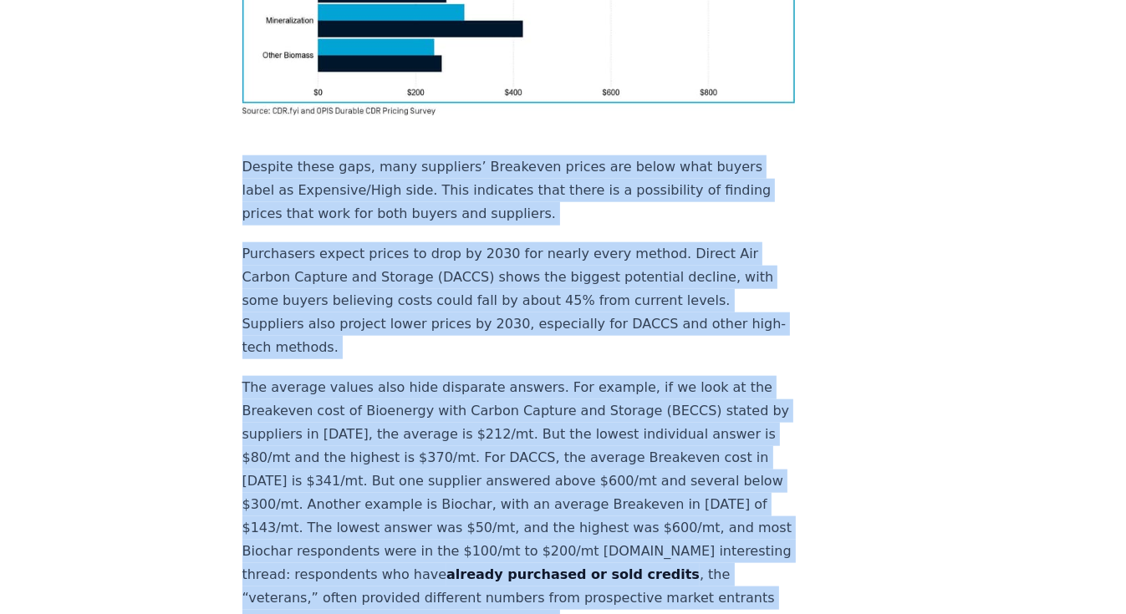
drag, startPoint x: 244, startPoint y: 69, endPoint x: 580, endPoint y: 532, distance: 571.6
click at [580, 532] on div "Insights from the [DOMAIN_NAME]/OPIS Pricing Survey Pricing data is the most so…" at bounding box center [518, 583] width 553 height 3890
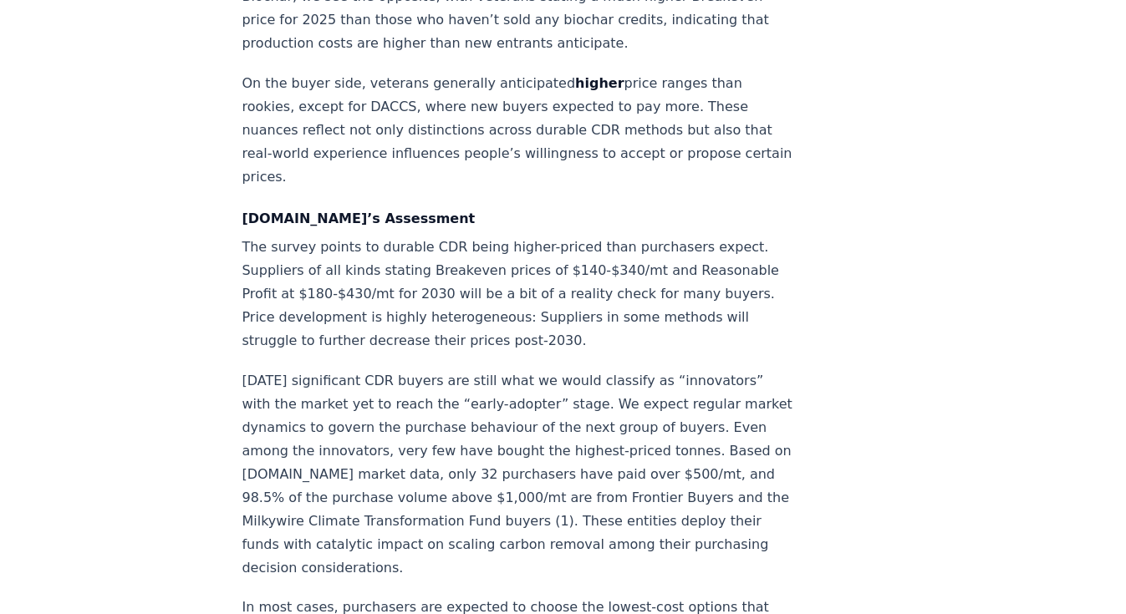
scroll to position [2078, 0]
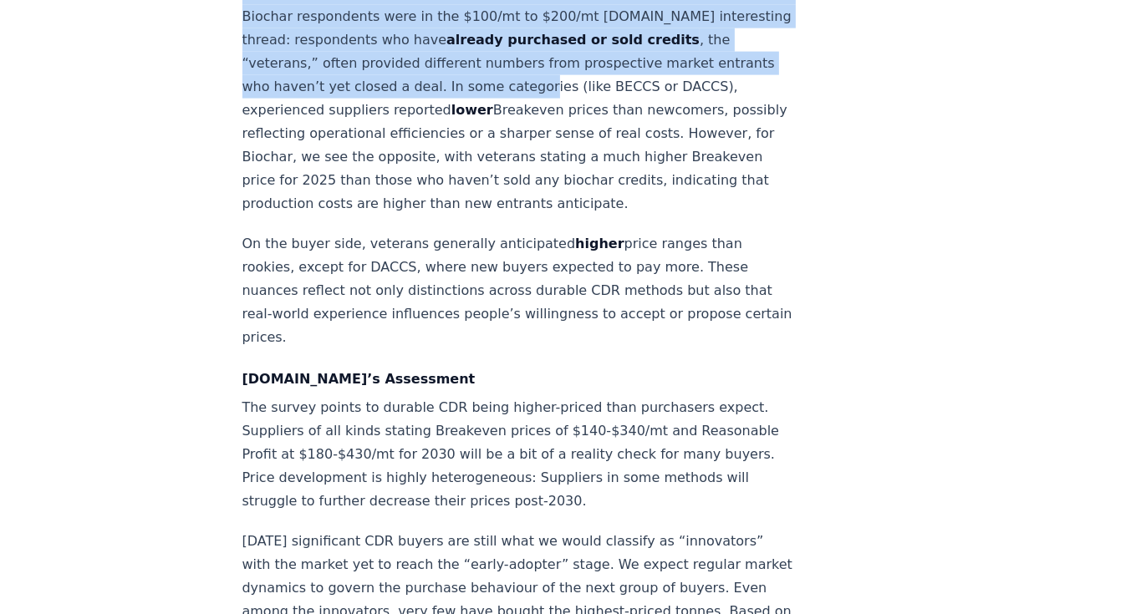
click at [351, 266] on p "On the buyer side, veterans generally anticipated higher price ranges than rook…" at bounding box center [518, 290] width 553 height 117
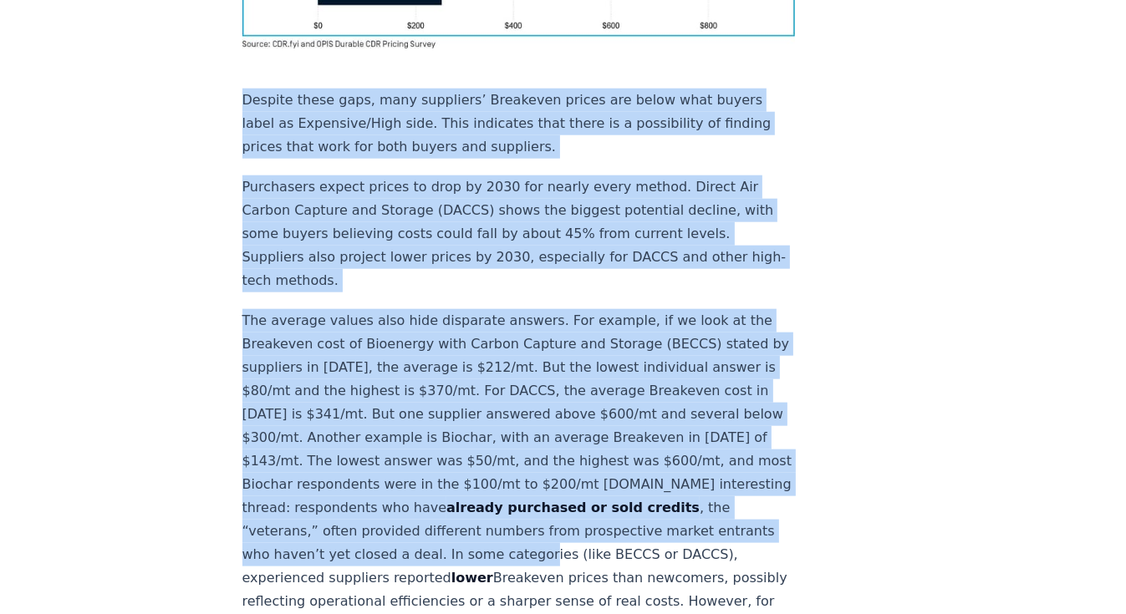
scroll to position [1342, 0]
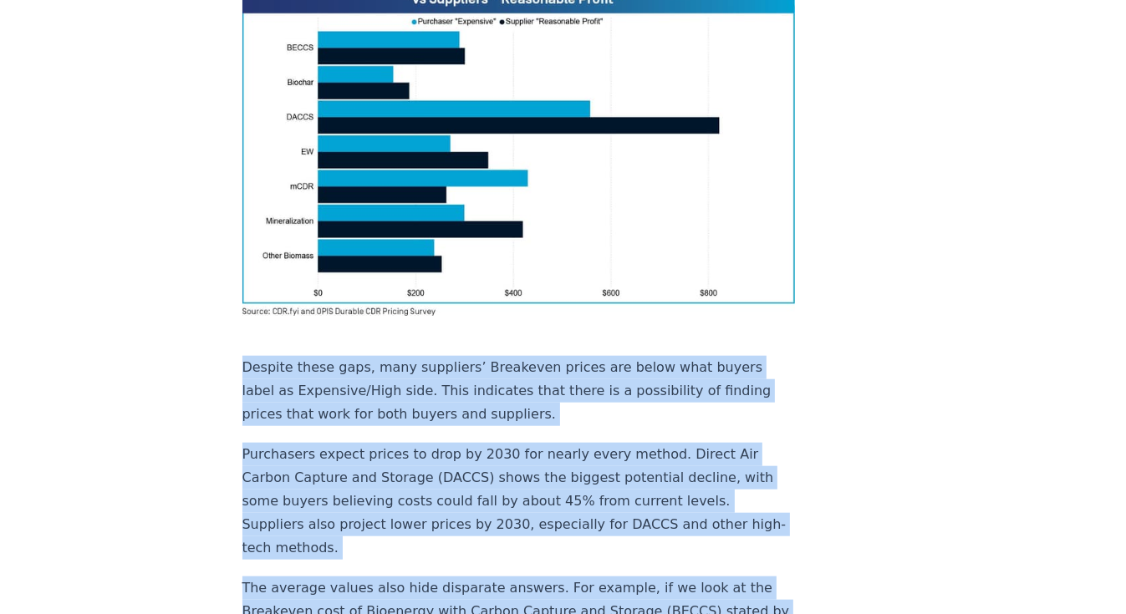
copy div "Loremip dolor sita, cons adipiscin’ Elitseddo eiusmo tem incid utla etdolo magn…"
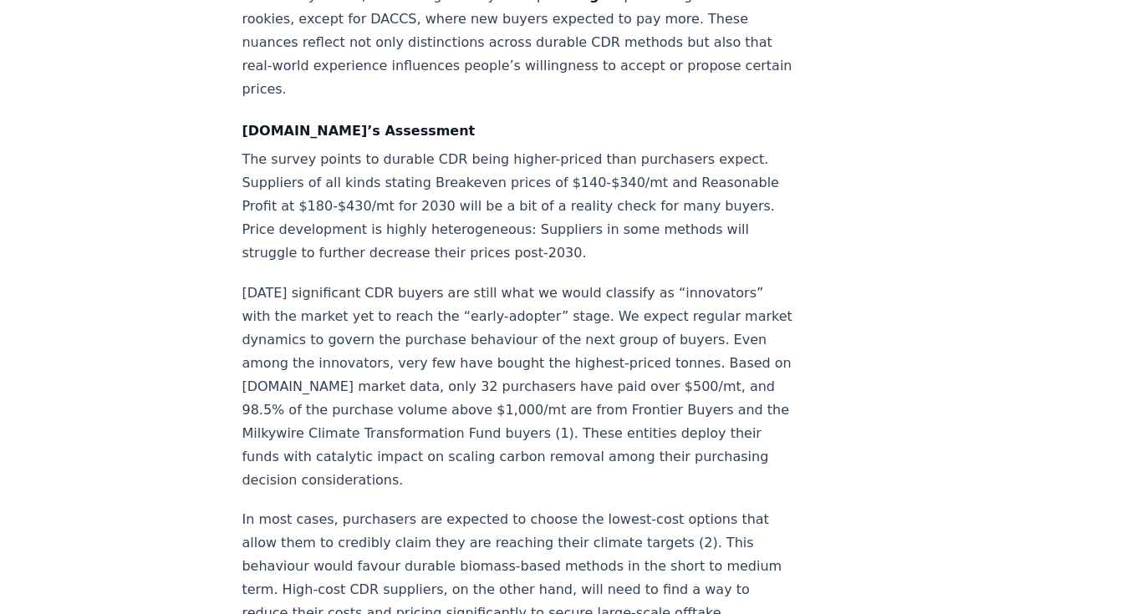
scroll to position [2278, 0]
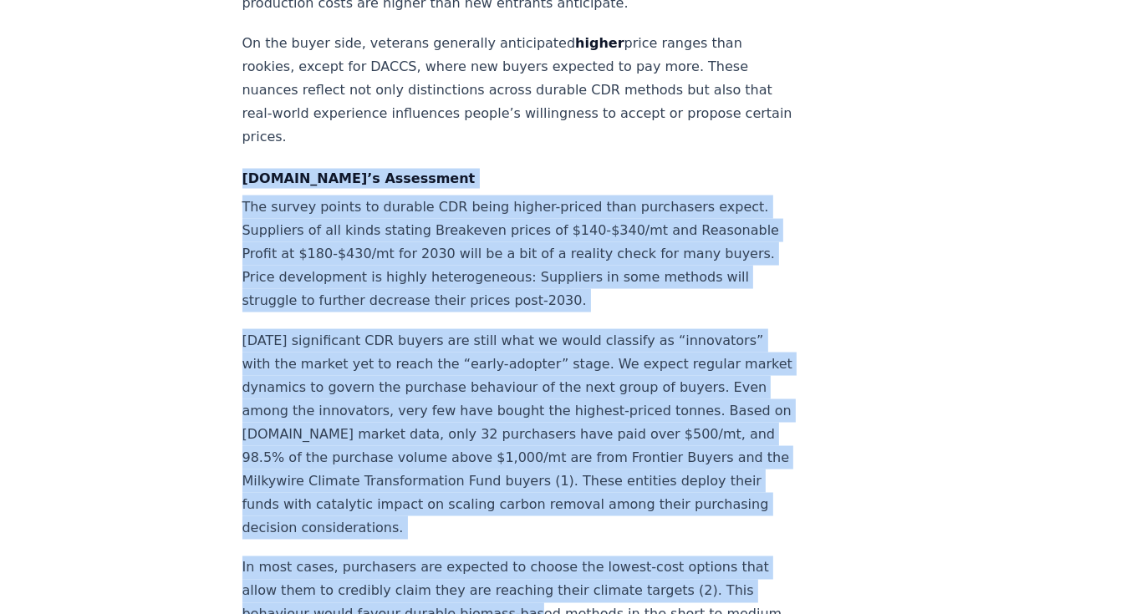
drag, startPoint x: 242, startPoint y: 105, endPoint x: 515, endPoint y: 537, distance: 510.3
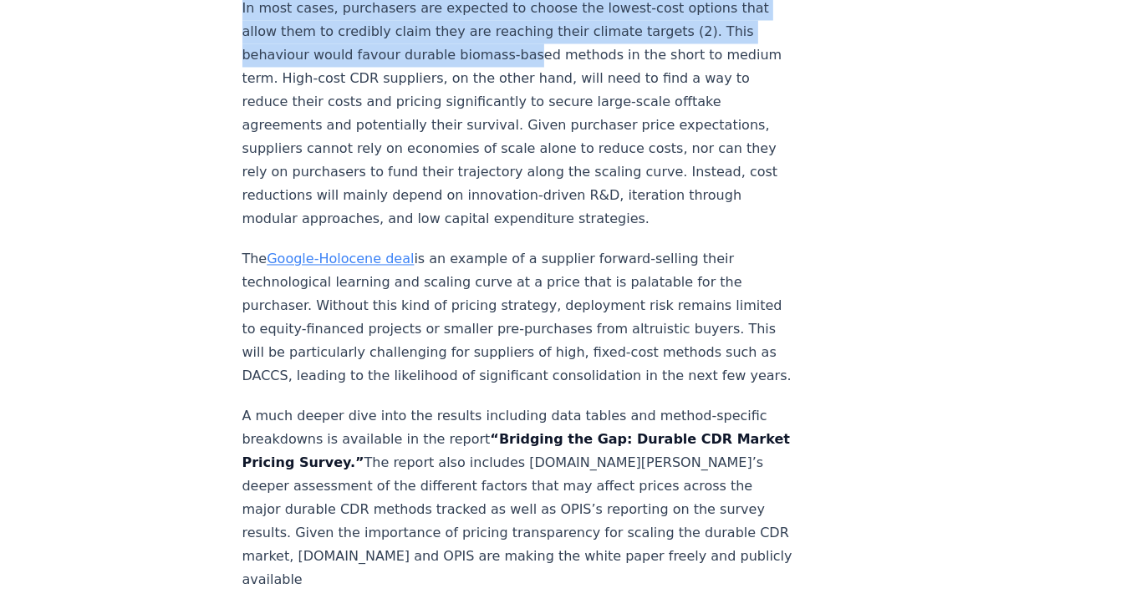
scroll to position [3014, 0]
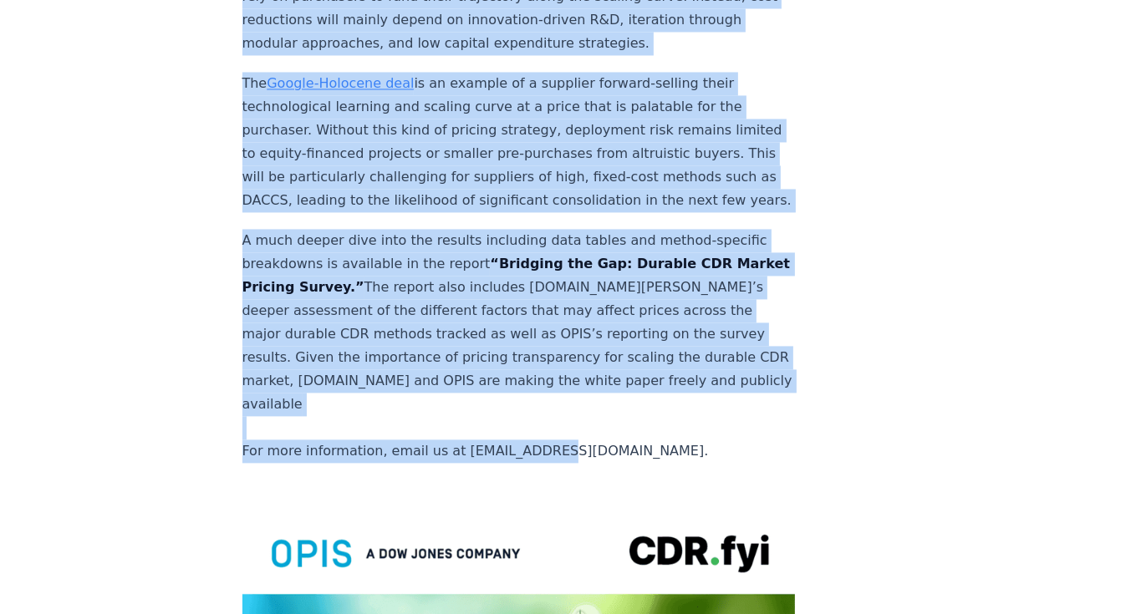
click at [548, 384] on p "A much deeper dive into the results including data tables and method-specific b…" at bounding box center [518, 346] width 553 height 234
copy div "LOR.ips’d Sitametcon Adi elitse doeius te incidid UTL etdol magnaa-enimad mini …"
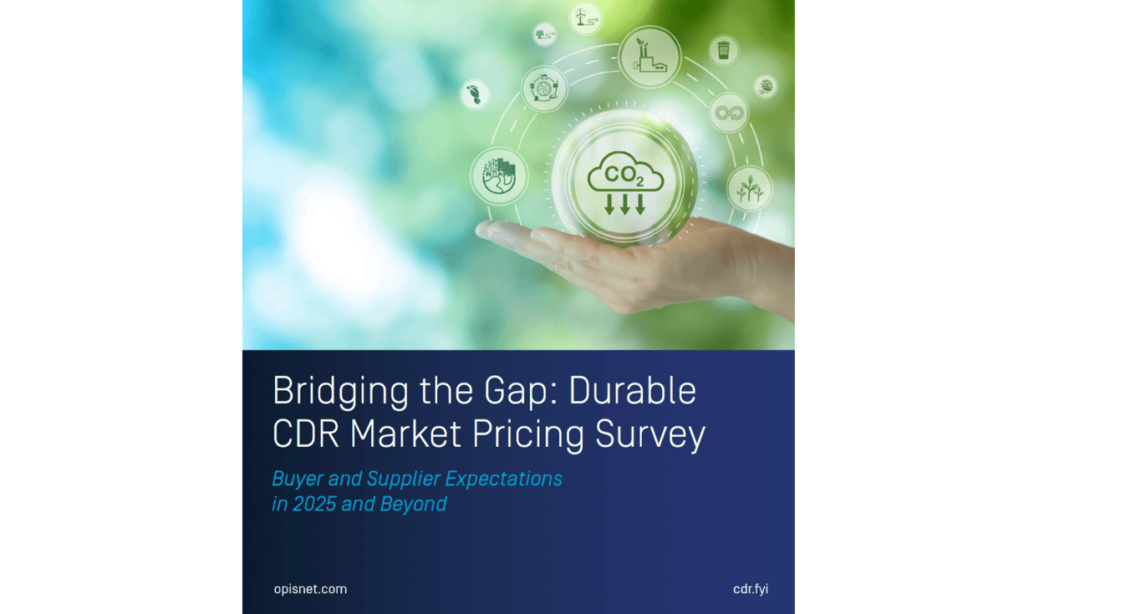
scroll to position [3348, 0]
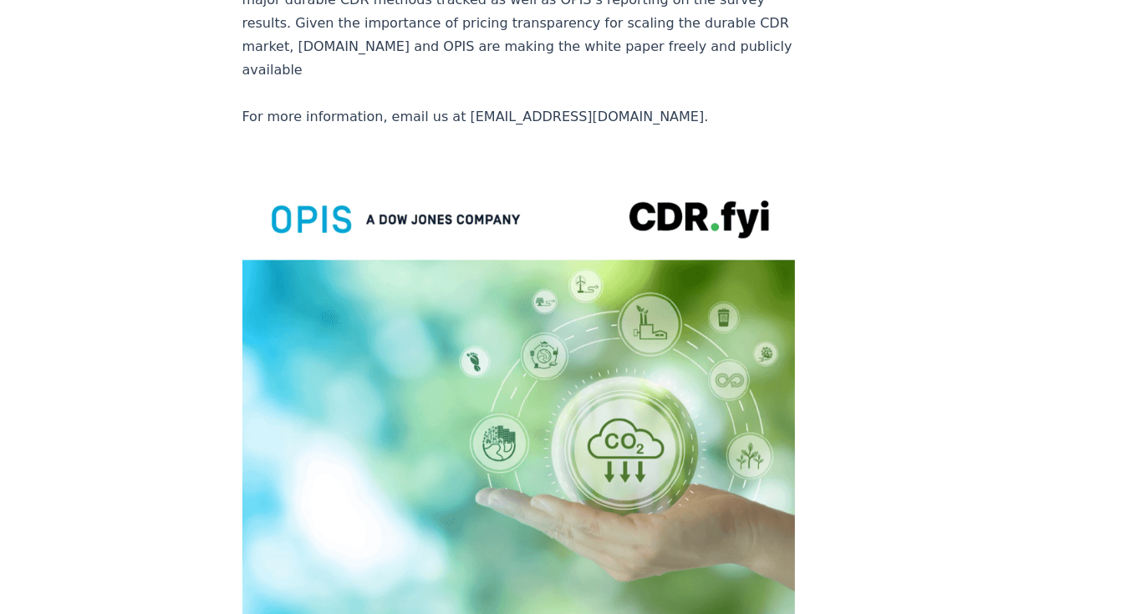
click at [431, 232] on img at bounding box center [518, 530] width 553 height 722
click at [456, 288] on img at bounding box center [518, 530] width 553 height 722
click at [440, 565] on img at bounding box center [518, 530] width 553 height 722
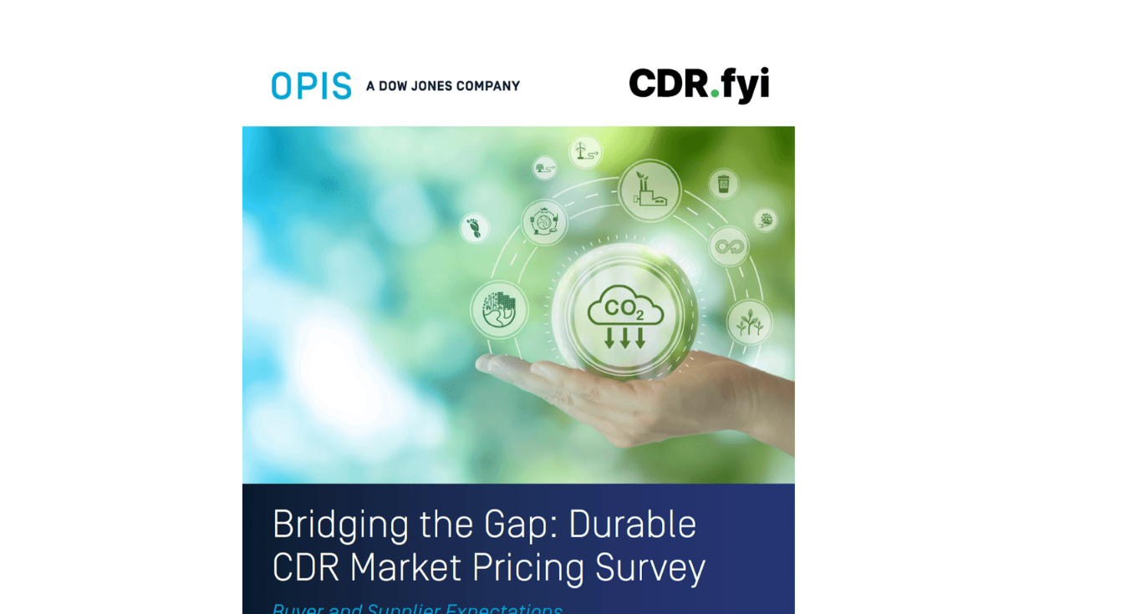
scroll to position [3616, 0]
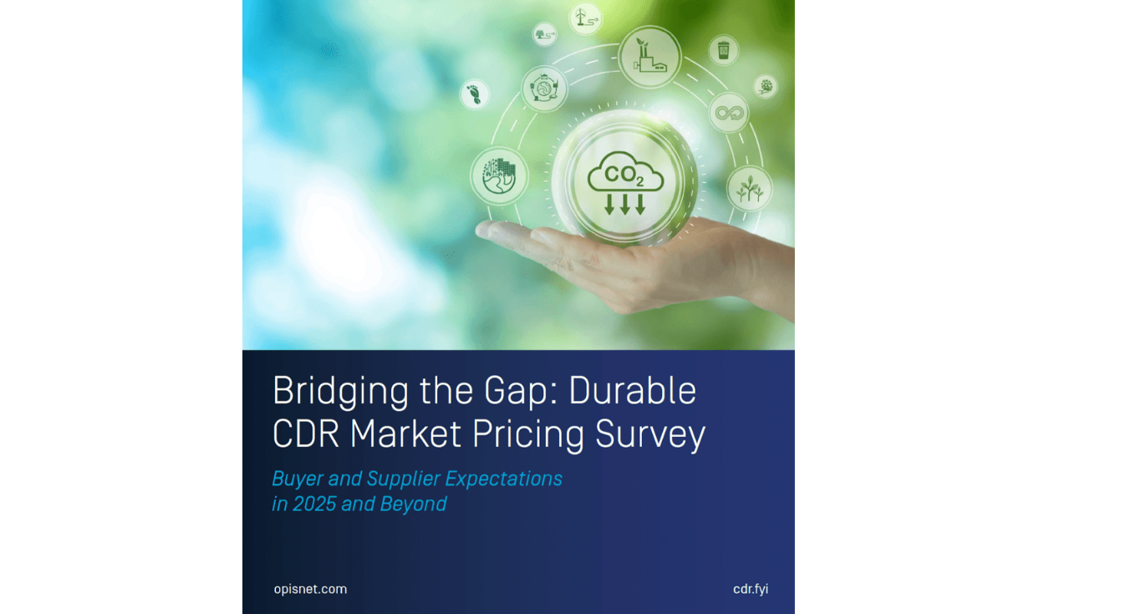
click at [694, 425] on img at bounding box center [518, 262] width 553 height 722
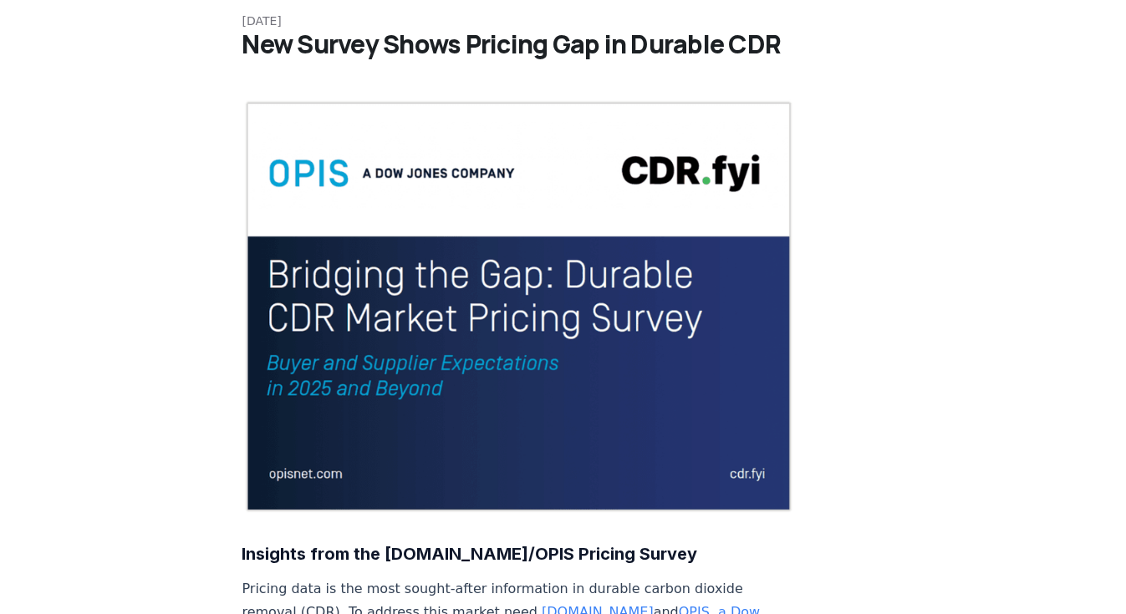
scroll to position [0, 0]
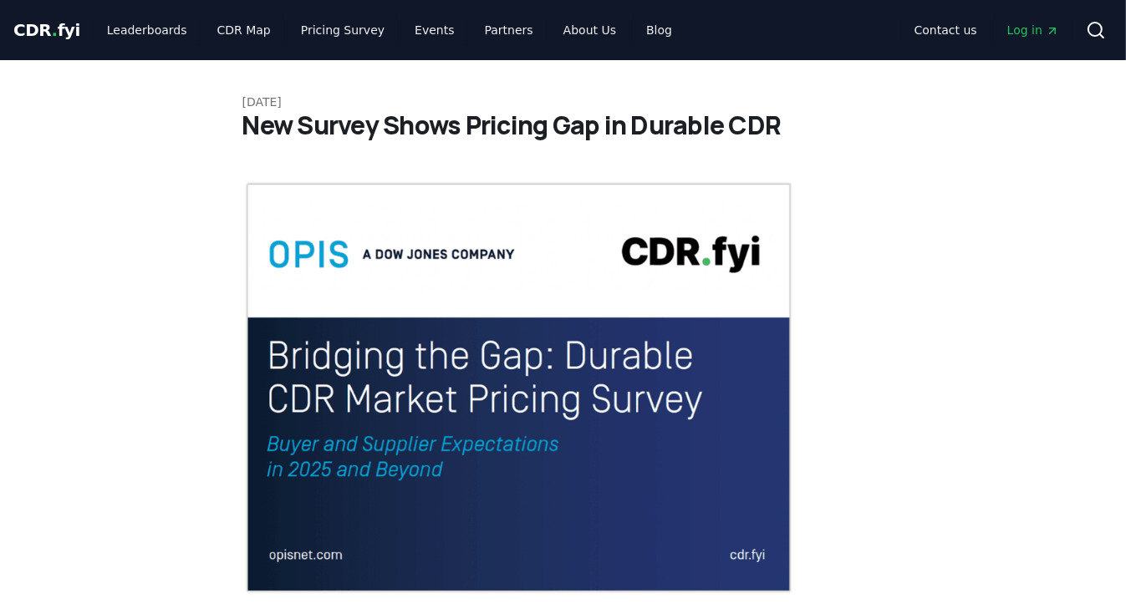
click at [508, 344] on img at bounding box center [518, 388] width 553 height 415
click at [480, 383] on img at bounding box center [518, 388] width 553 height 415
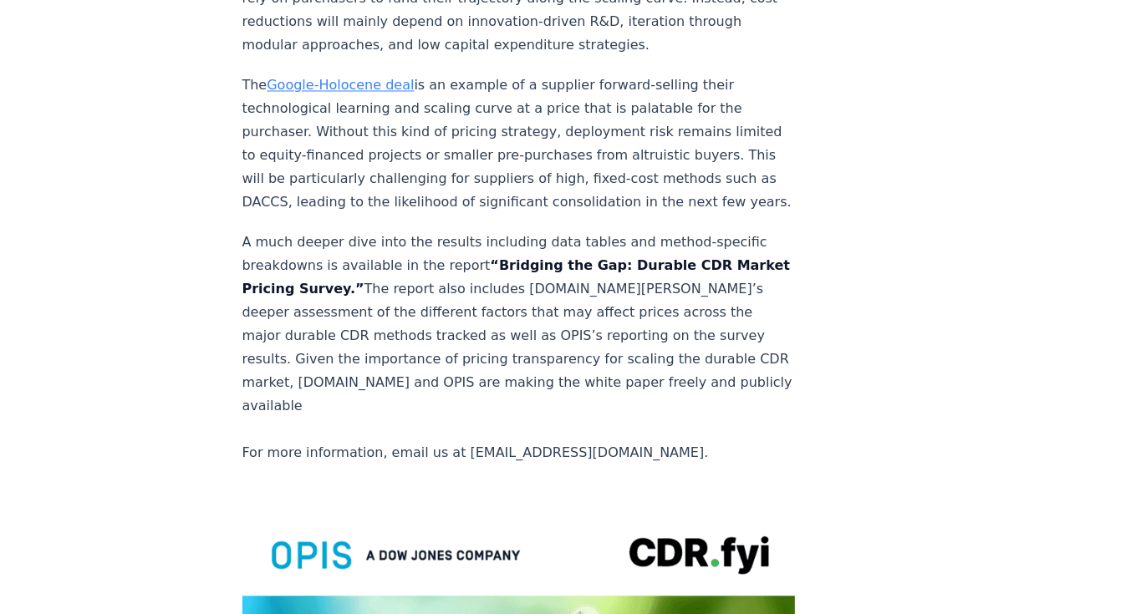
scroll to position [3010, 0]
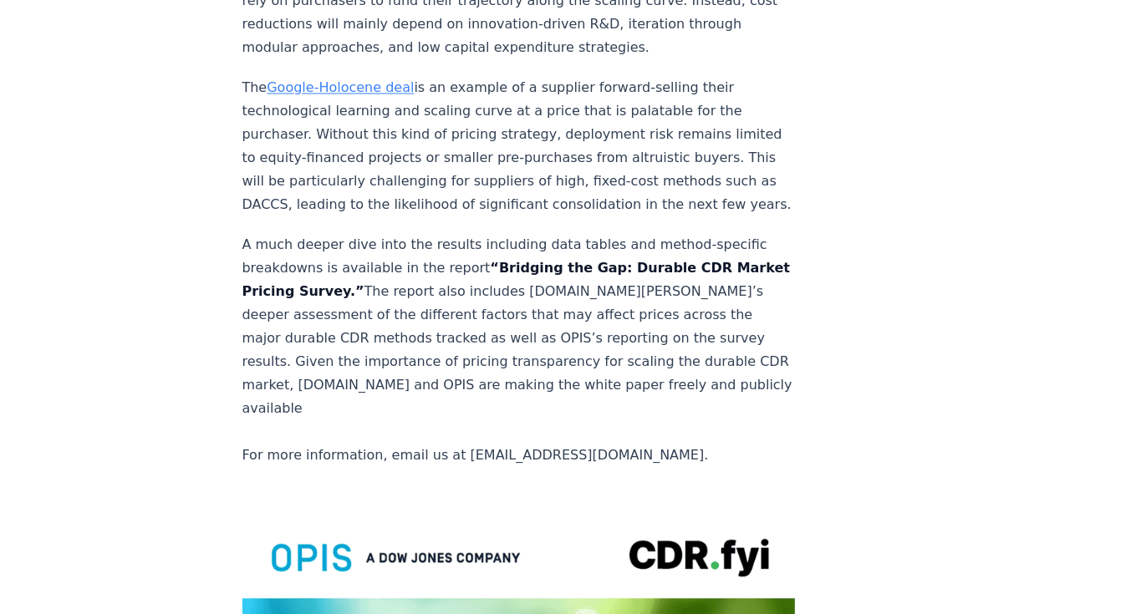
click at [535, 260] on strong "“Bridging the Gap: Durable CDR Market Pricing Survey.”" at bounding box center [516, 279] width 548 height 39
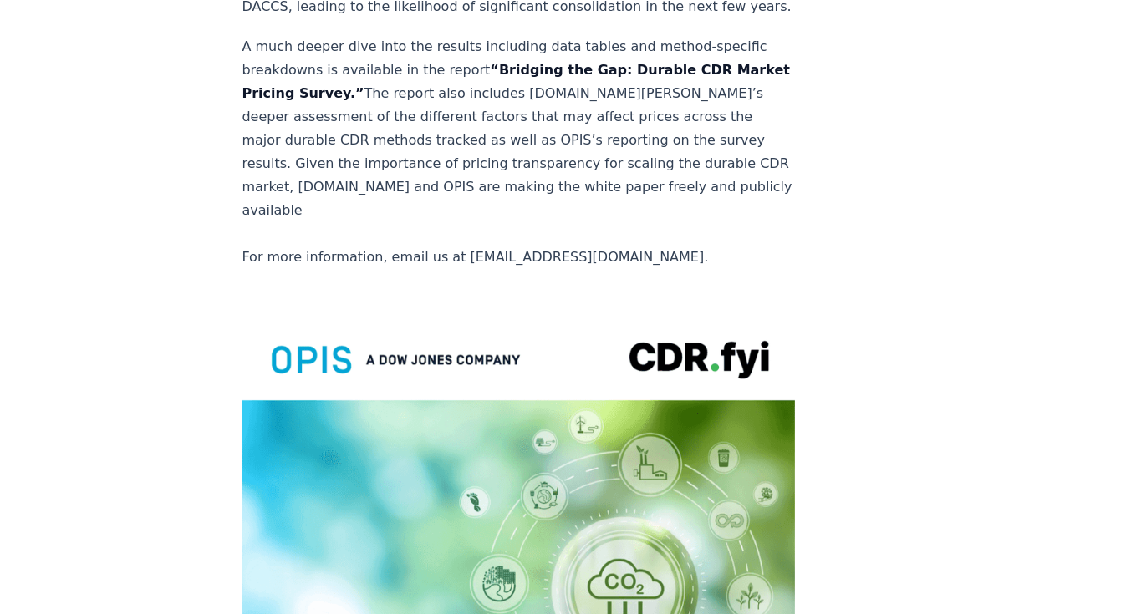
scroll to position [3210, 0]
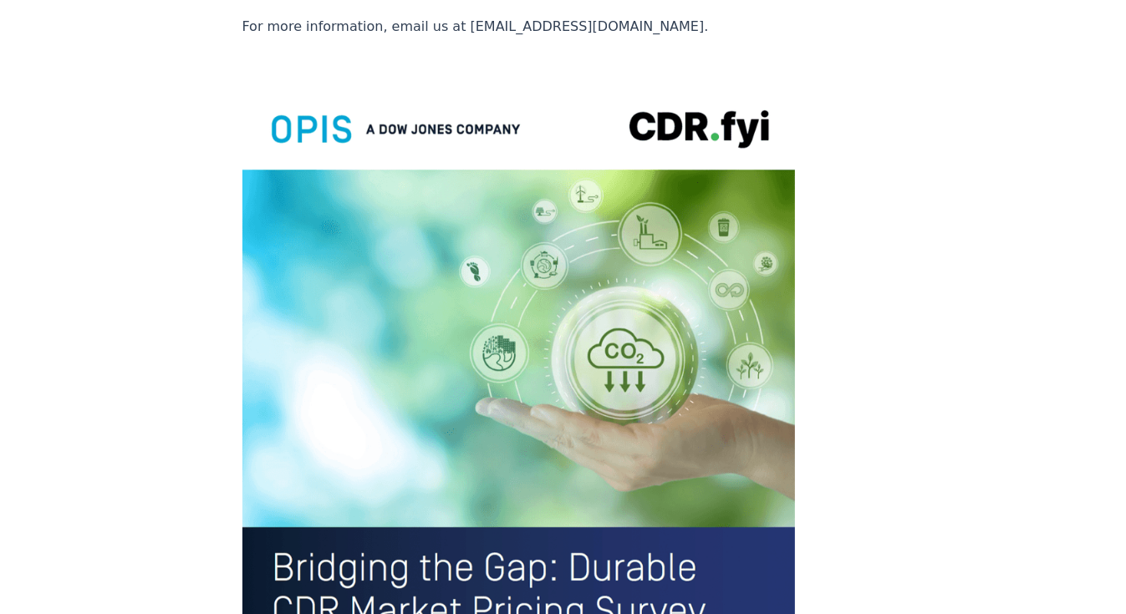
scroll to position [3478, 0]
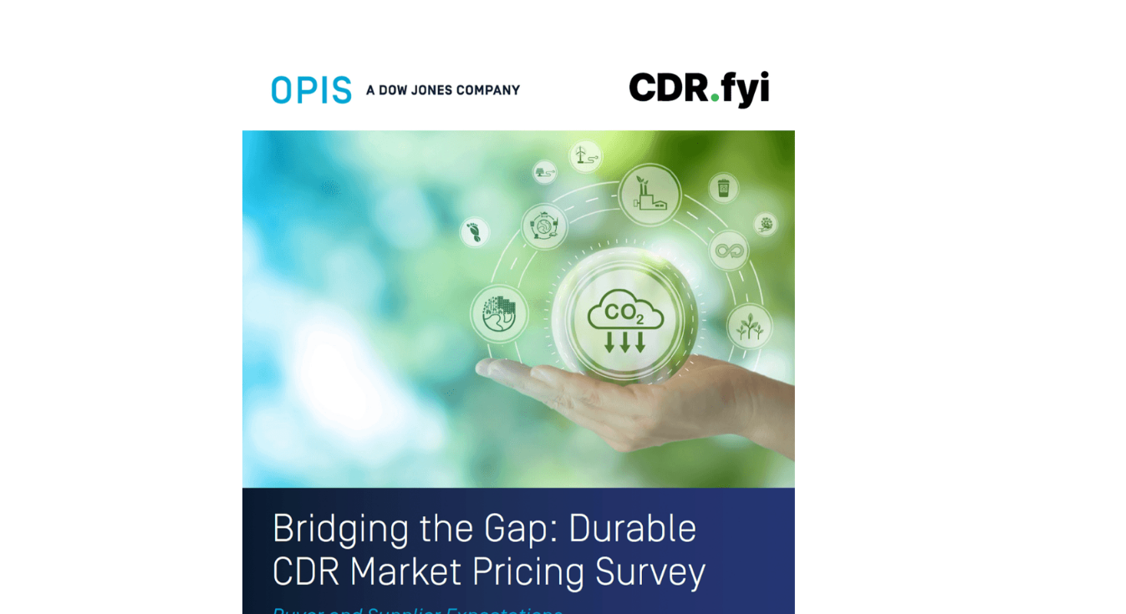
click at [492, 411] on img at bounding box center [518, 400] width 553 height 722
click at [433, 441] on img at bounding box center [518, 400] width 553 height 722
click at [394, 488] on img at bounding box center [518, 400] width 553 height 722
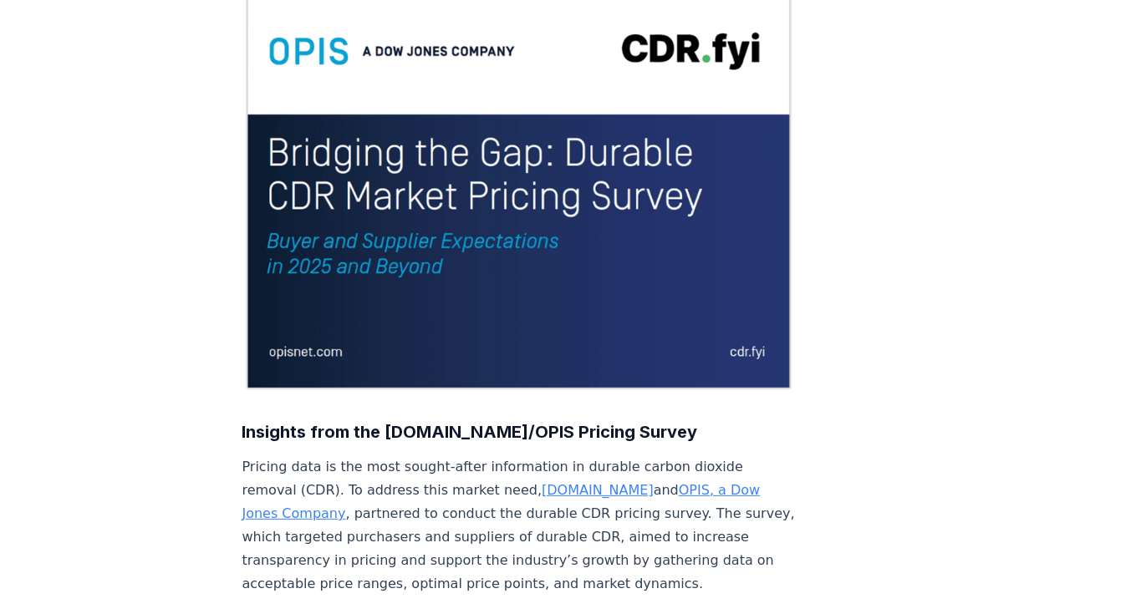
scroll to position [0, 0]
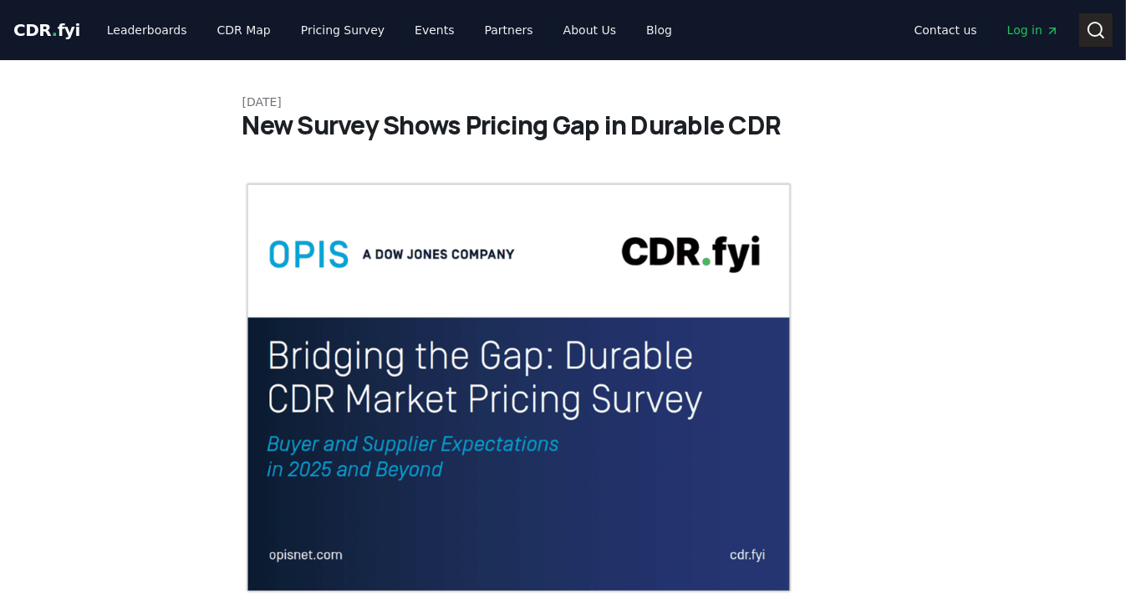
click at [1095, 26] on icon at bounding box center [1096, 30] width 20 height 20
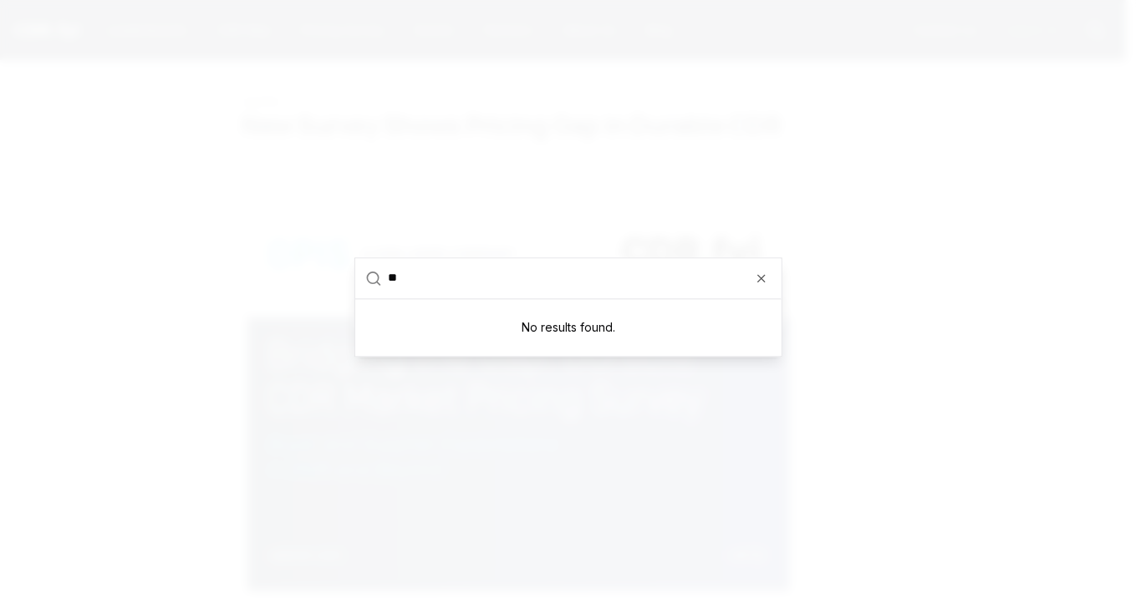
type input "*"
paste input "**********"
click at [645, 287] on input "**********" at bounding box center [580, 278] width 383 height 40
type input "**********"
click at [371, 278] on icon at bounding box center [373, 278] width 17 height 17
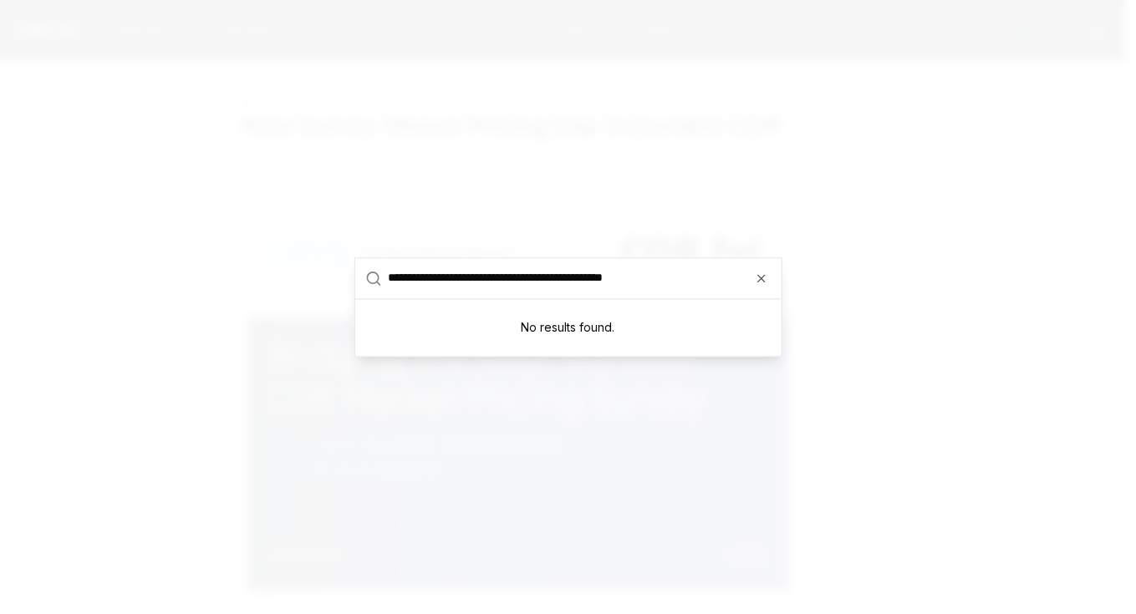
click at [589, 336] on div "No results found." at bounding box center [568, 327] width 426 height 57
click at [690, 288] on input "**********" at bounding box center [580, 278] width 383 height 40
drag, startPoint x: 390, startPoint y: 278, endPoint x: 719, endPoint y: 308, distance: 330.7
click at [719, 308] on div "**********" at bounding box center [568, 307] width 426 height 98
click at [656, 288] on input "text" at bounding box center [580, 278] width 383 height 40
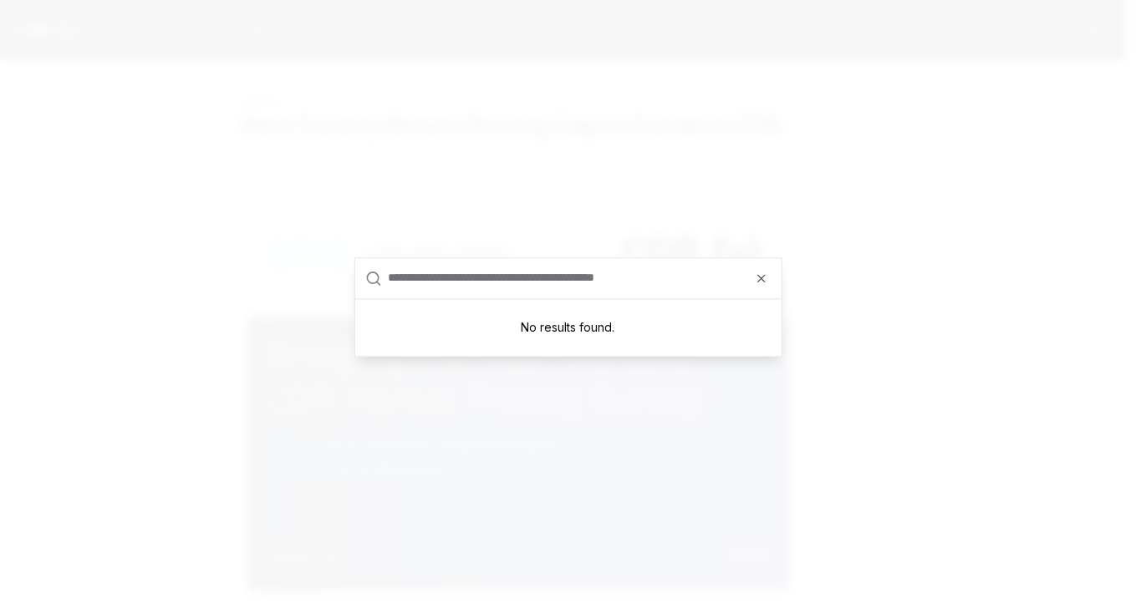
click at [660, 283] on input "text" at bounding box center [580, 278] width 383 height 40
paste input "**********"
type input "**********"
click at [767, 278] on icon "button" at bounding box center [761, 278] width 13 height 13
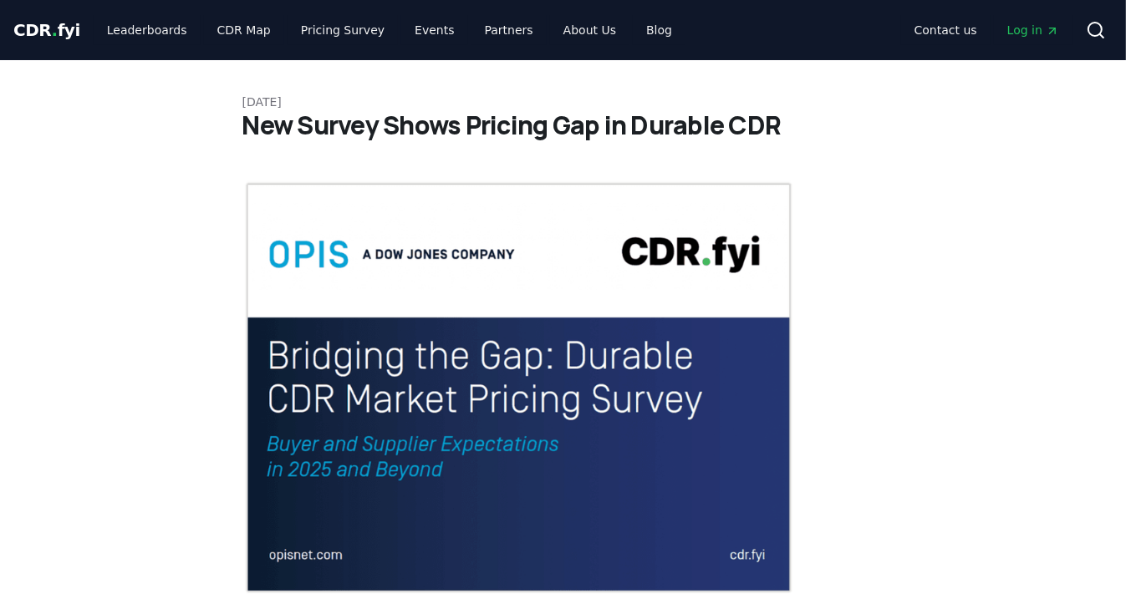
click at [1090, 28] on icon at bounding box center [1096, 30] width 20 height 20
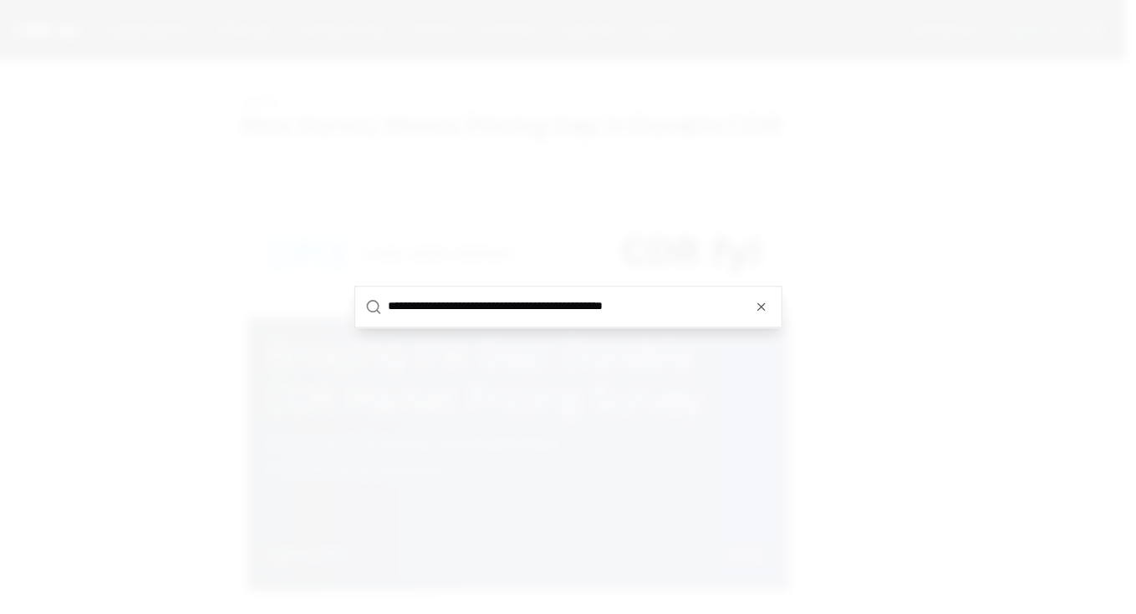
click at [493, 316] on input "**********" at bounding box center [580, 307] width 383 height 40
click at [708, 302] on input "**********" at bounding box center [580, 307] width 383 height 40
click at [763, 311] on icon "button" at bounding box center [761, 306] width 13 height 13
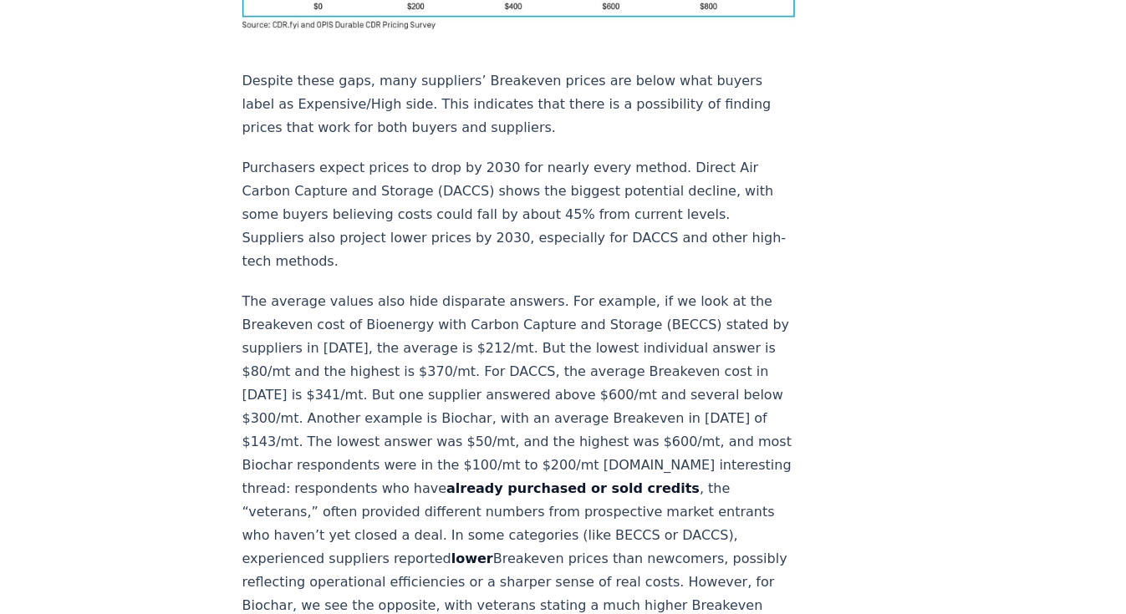
scroll to position [1605, 0]
